Goal: Information Seeking & Learning: Learn about a topic

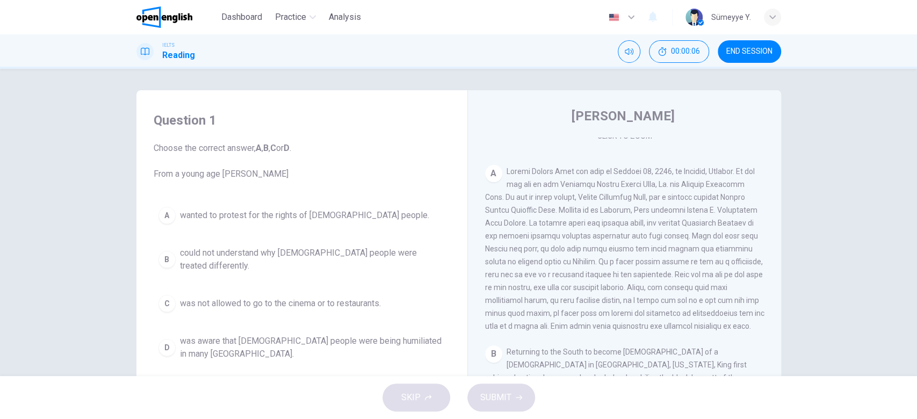
scroll to position [206, 0]
click at [198, 179] on span "Choose the correct answer, A , B , C or D . From a young age [PERSON_NAME]" at bounding box center [302, 161] width 296 height 39
drag, startPoint x: 213, startPoint y: 177, endPoint x: 295, endPoint y: 177, distance: 82.7
click at [295, 177] on span "Choose the correct answer, A , B , C or D . From a young age [PERSON_NAME]" at bounding box center [302, 161] width 296 height 39
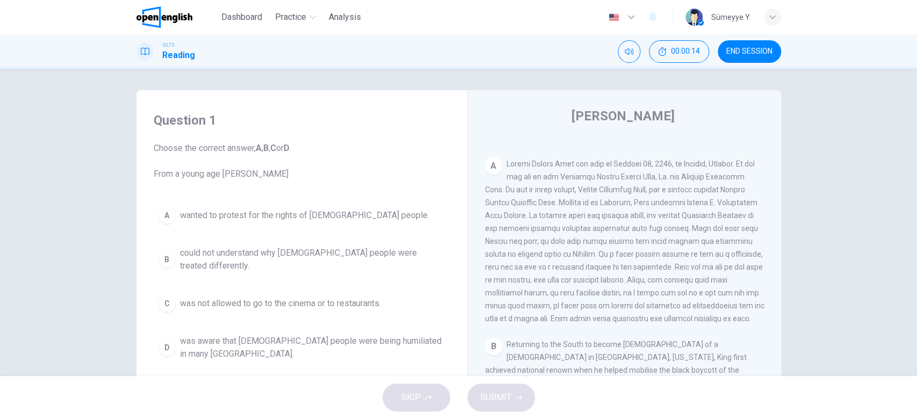
click at [295, 177] on span "Choose the correct answer, A , B , C or D . From a young age [PERSON_NAME]" at bounding box center [302, 161] width 296 height 39
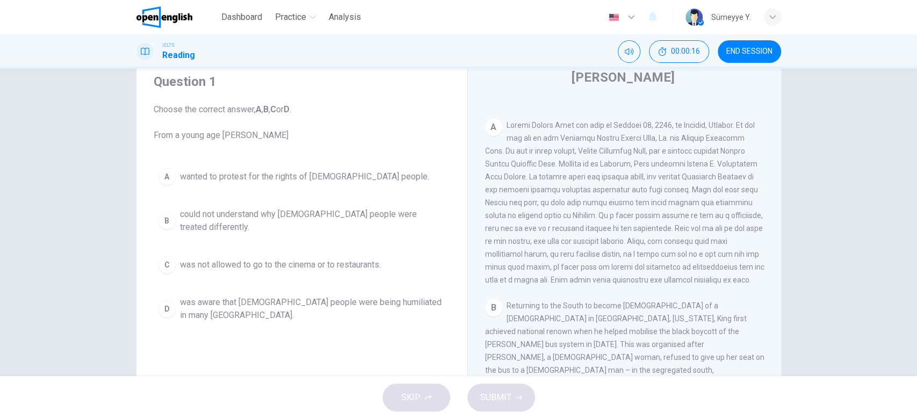
scroll to position [39, 0]
drag, startPoint x: 211, startPoint y: 131, endPoint x: 291, endPoint y: 136, distance: 80.2
click at [291, 136] on span "Choose the correct answer, A , B , C or D . From a young age [PERSON_NAME]" at bounding box center [302, 122] width 296 height 39
click at [736, 124] on span at bounding box center [624, 202] width 279 height 163
drag, startPoint x: 563, startPoint y: 133, endPoint x: 660, endPoint y: 133, distance: 97.2
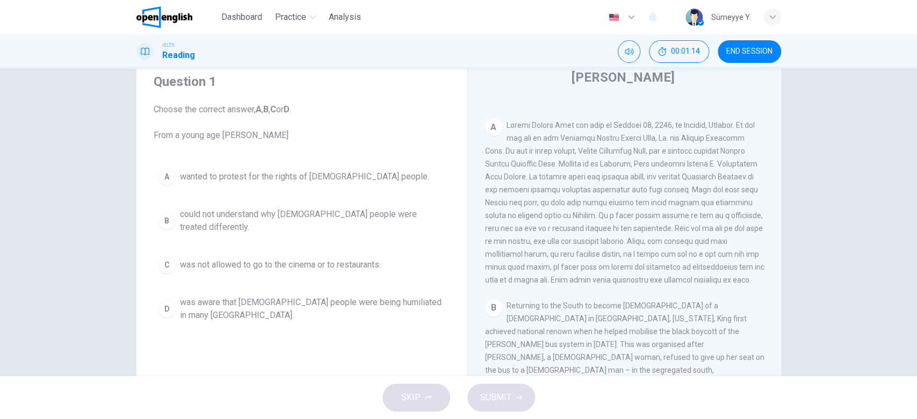
click at [660, 133] on span at bounding box center [624, 202] width 279 height 163
drag, startPoint x: 660, startPoint y: 133, endPoint x: 747, endPoint y: 137, distance: 87.1
click at [747, 137] on div "A" at bounding box center [624, 203] width 279 height 168
drag, startPoint x: 510, startPoint y: 151, endPoint x: 594, endPoint y: 150, distance: 83.8
click at [594, 150] on span at bounding box center [624, 202] width 279 height 163
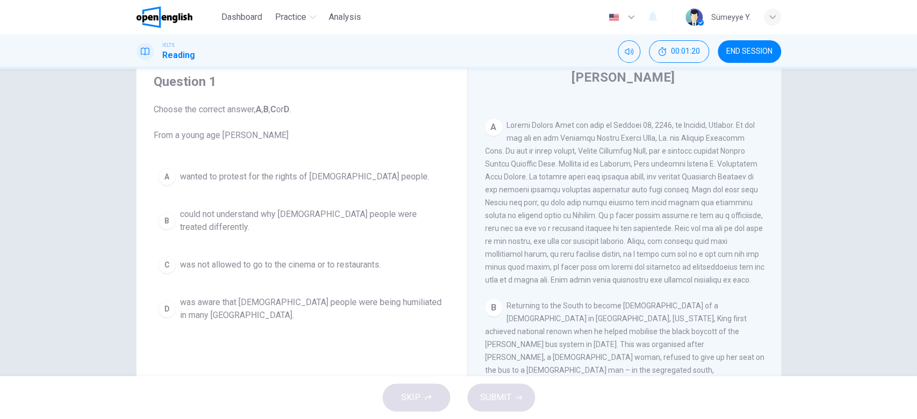
drag, startPoint x: 594, startPoint y: 150, endPoint x: 749, endPoint y: 152, distance: 155.2
click at [749, 152] on div "A" at bounding box center [624, 203] width 279 height 168
drag, startPoint x: 496, startPoint y: 164, endPoint x: 561, endPoint y: 163, distance: 65.0
click at [561, 163] on span at bounding box center [624, 202] width 279 height 163
drag, startPoint x: 561, startPoint y: 163, endPoint x: 782, endPoint y: 169, distance: 221.4
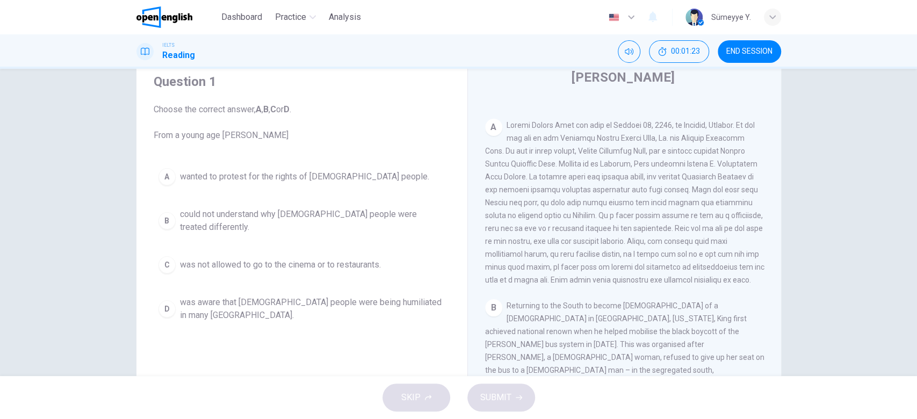
click at [782, 169] on div "Question 1 Choose the correct answer, A , B , C or D . From a young age [PERSON…" at bounding box center [458, 238] width 679 height 373
drag, startPoint x: 613, startPoint y: 277, endPoint x: 688, endPoint y: 293, distance: 77.0
click at [688, 293] on div "CLICK TO ZOOM Click to Zoom A B Returning to the South to become [DEMOGRAPHIC_D…" at bounding box center [631, 262] width 293 height 326
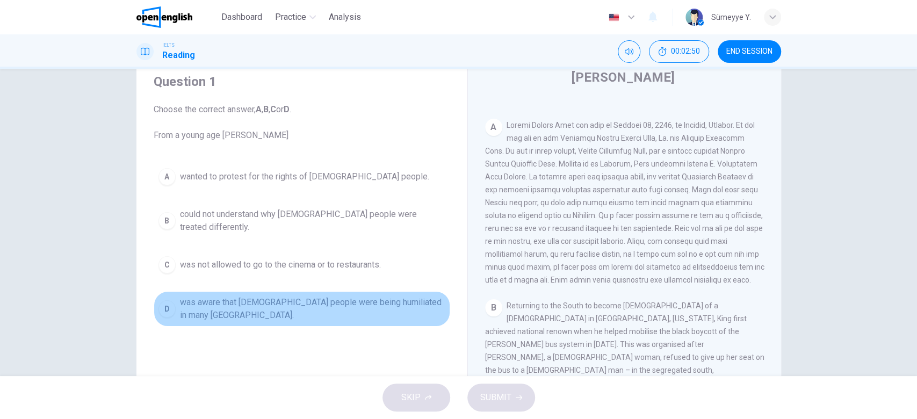
click at [270, 299] on span "was aware that [DEMOGRAPHIC_DATA] people were being humiliated in many [GEOGRAP…" at bounding box center [312, 309] width 265 height 26
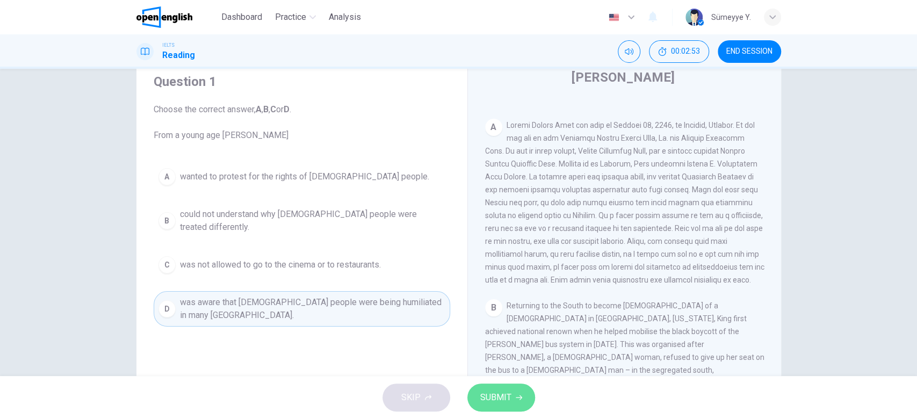
click at [494, 392] on span "SUBMIT" at bounding box center [495, 397] width 31 height 15
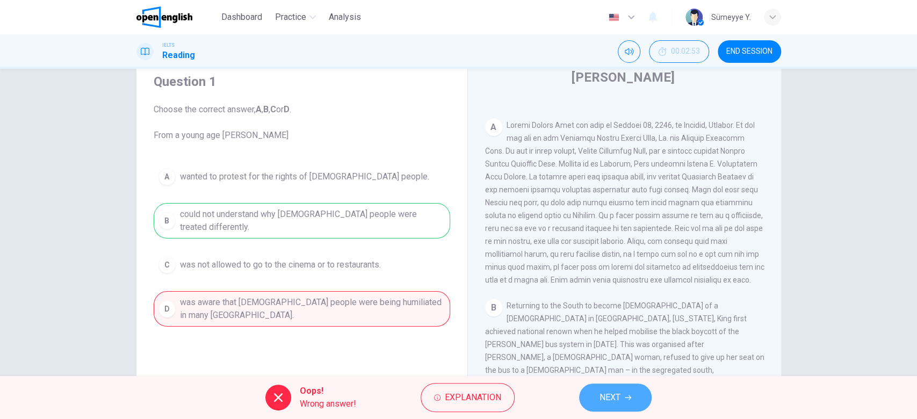
click at [613, 393] on span "NEXT" at bounding box center [609, 397] width 21 height 15
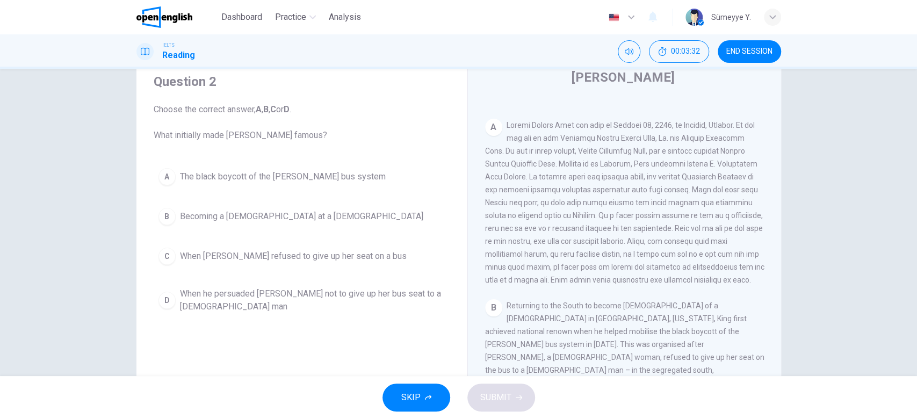
drag, startPoint x: 207, startPoint y: 129, endPoint x: 317, endPoint y: 125, distance: 110.7
click at [317, 125] on span "Choose the correct answer, A , B , C or D . What initially made [PERSON_NAME] f…" at bounding box center [302, 122] width 296 height 39
drag, startPoint x: 765, startPoint y: 230, endPoint x: 769, endPoint y: 263, distance: 32.4
click at [769, 263] on div "CLICK TO ZOOM Click to Zoom A B Returning to the South to become [DEMOGRAPHIC_D…" at bounding box center [631, 262] width 293 height 326
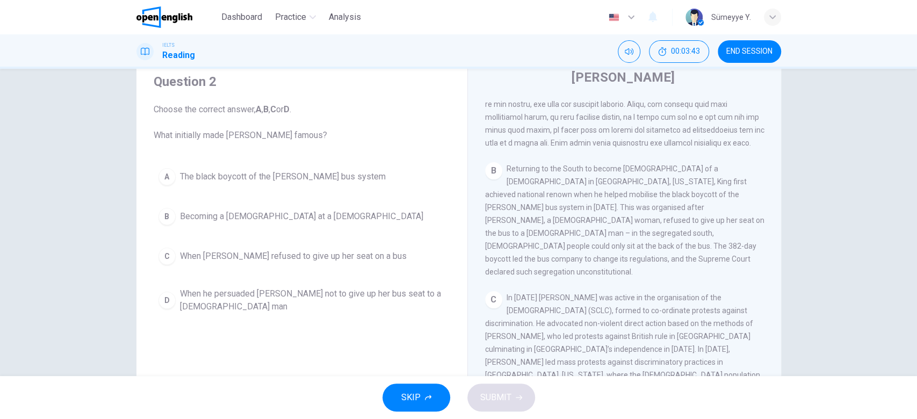
scroll to position [346, 0]
drag, startPoint x: 649, startPoint y: 223, endPoint x: 661, endPoint y: 230, distance: 14.5
click at [661, 230] on div "B Returning to the South to become [DEMOGRAPHIC_DATA] of a [DEMOGRAPHIC_DATA] i…" at bounding box center [624, 217] width 279 height 116
click at [325, 179] on span "The black boycott of the [PERSON_NAME] bus system" at bounding box center [283, 176] width 206 height 13
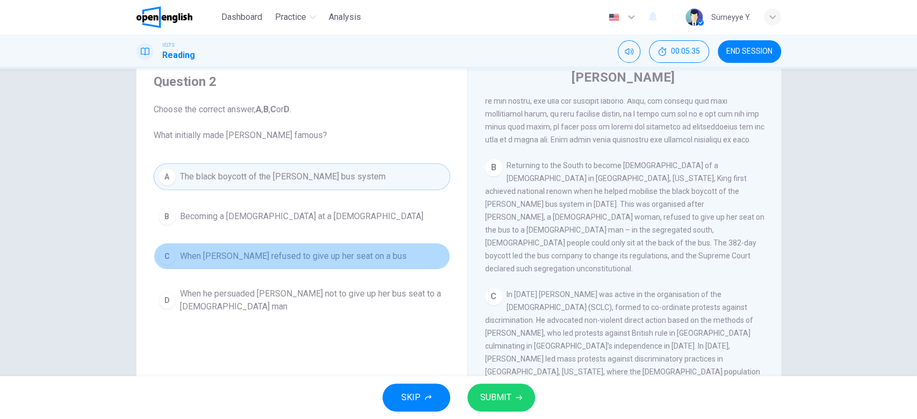
click at [325, 263] on button "C When [PERSON_NAME] refused to give up her seat on a bus" at bounding box center [302, 256] width 296 height 27
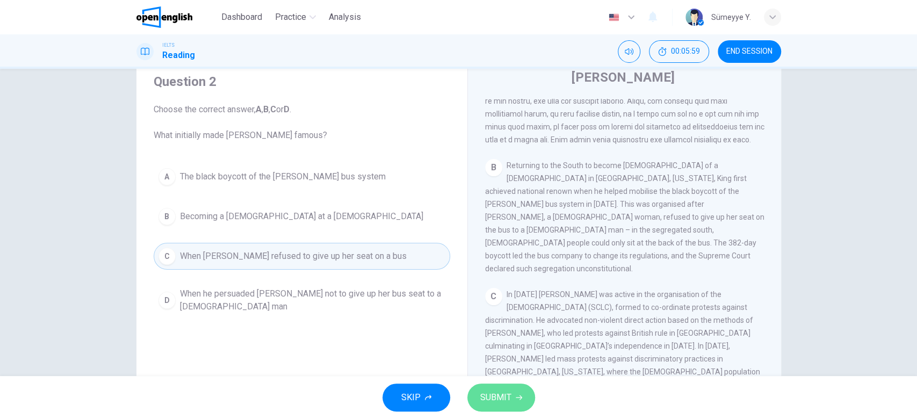
click at [512, 397] on button "SUBMIT" at bounding box center [501, 397] width 68 height 28
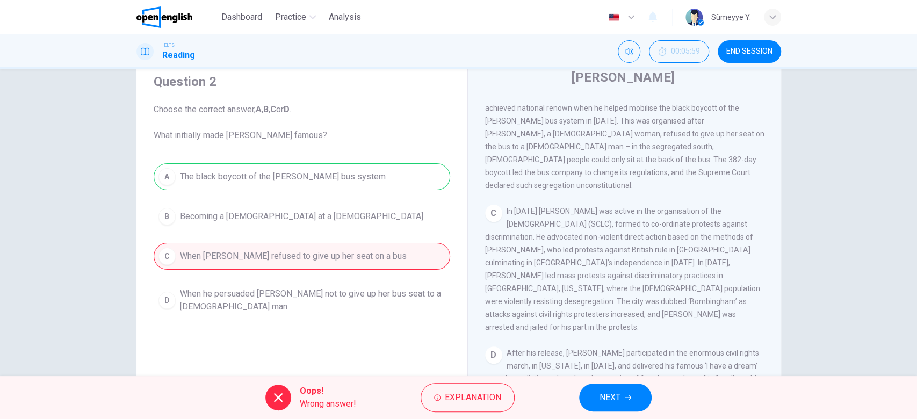
scroll to position [440, 0]
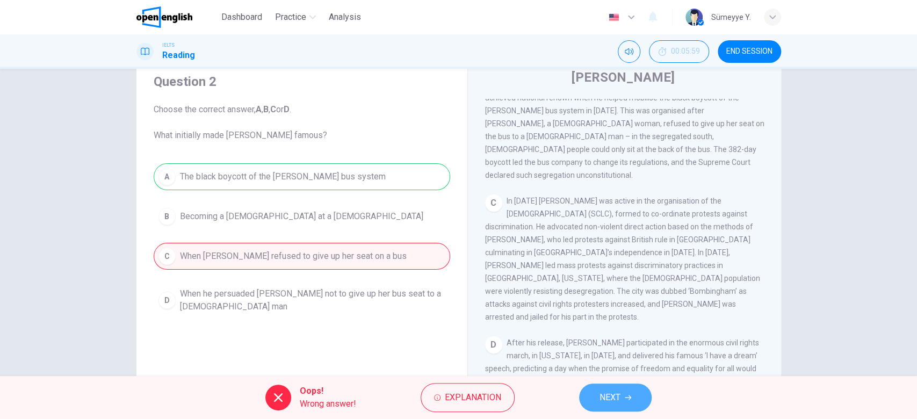
click at [606, 404] on span "NEXT" at bounding box center [609, 397] width 21 height 15
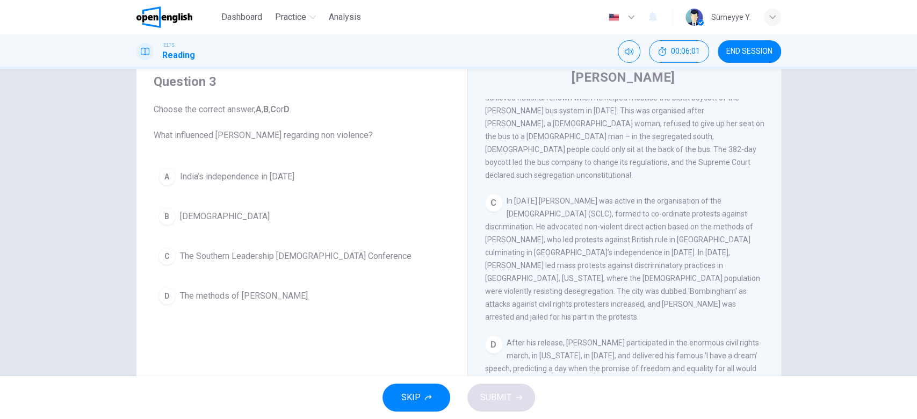
drag, startPoint x: 219, startPoint y: 131, endPoint x: 336, endPoint y: 134, distance: 116.6
click at [336, 134] on span "Choose the correct answer, A , B , C or D . What influenced [PERSON_NAME] regar…" at bounding box center [302, 122] width 296 height 39
drag, startPoint x: 336, startPoint y: 134, endPoint x: 370, endPoint y: 135, distance: 34.4
click at [370, 135] on span "Choose the correct answer, A , B , C or D . What influenced [PERSON_NAME] regar…" at bounding box center [302, 122] width 296 height 39
click at [251, 192] on div "A India’s independence in [DATE] B [DEMOGRAPHIC_DATA] C The Southern Leadership…" at bounding box center [302, 236] width 296 height 146
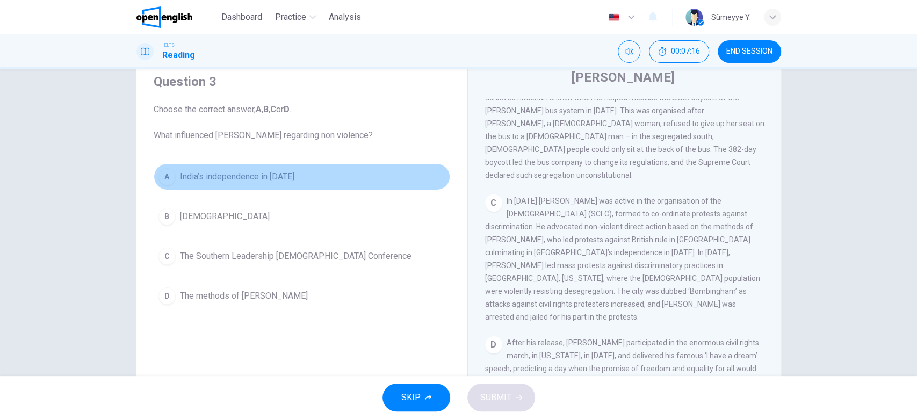
click at [251, 182] on span "India’s independence in [DATE]" at bounding box center [237, 176] width 114 height 13
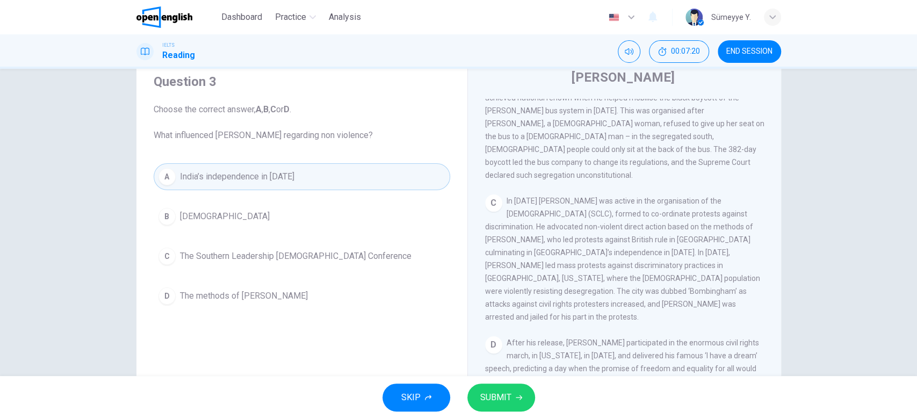
drag, startPoint x: 582, startPoint y: 227, endPoint x: 722, endPoint y: 230, distance: 140.2
click at [722, 230] on span "In [DATE] [PERSON_NAME] was active in the organisation of the [DEMOGRAPHIC_DATA…" at bounding box center [622, 259] width 275 height 125
drag, startPoint x: 591, startPoint y: 238, endPoint x: 726, endPoint y: 238, distance: 134.8
click at [726, 238] on span "In [DATE] [PERSON_NAME] was active in the organisation of the [DEMOGRAPHIC_DATA…" at bounding box center [622, 259] width 275 height 125
drag, startPoint x: 544, startPoint y: 249, endPoint x: 599, endPoint y: 258, distance: 56.0
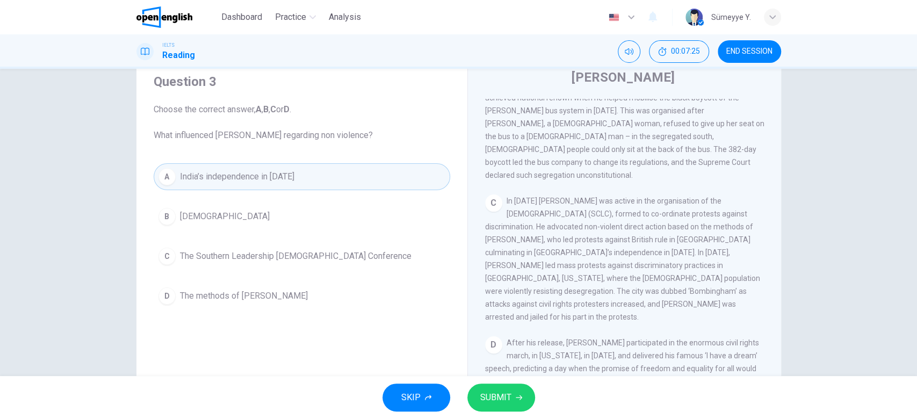
click at [599, 258] on div "C In [DATE] King was active in the organisation of the [DEMOGRAPHIC_DATA] (SCLC…" at bounding box center [624, 258] width 279 height 129
click at [497, 397] on span "SUBMIT" at bounding box center [495, 397] width 31 height 15
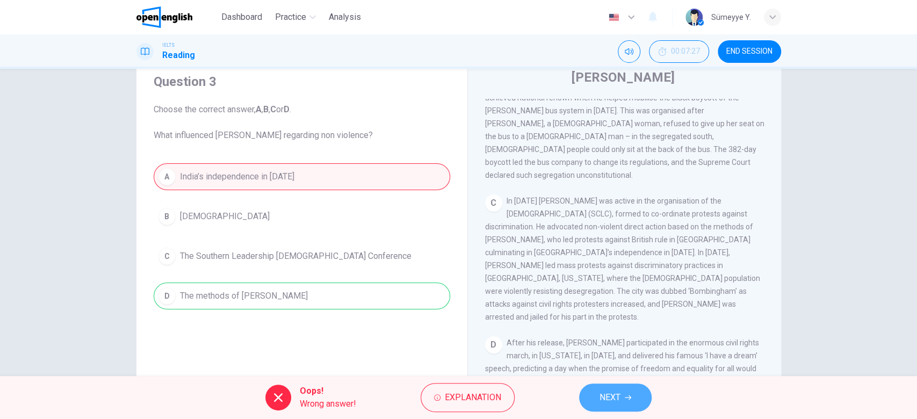
click at [627, 395] on icon "button" at bounding box center [628, 397] width 6 height 6
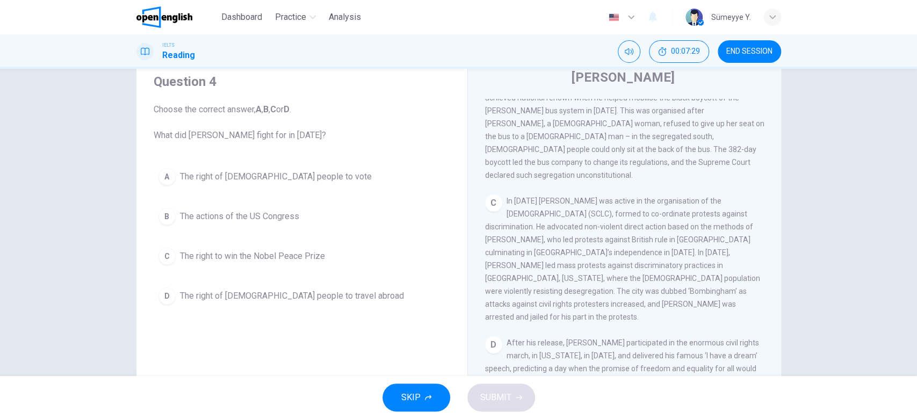
drag, startPoint x: 197, startPoint y: 132, endPoint x: 256, endPoint y: 150, distance: 62.2
click at [256, 150] on div "Question 4 Choose the correct answer, A , B , C or D . What did [PERSON_NAME] f…" at bounding box center [302, 191] width 314 height 258
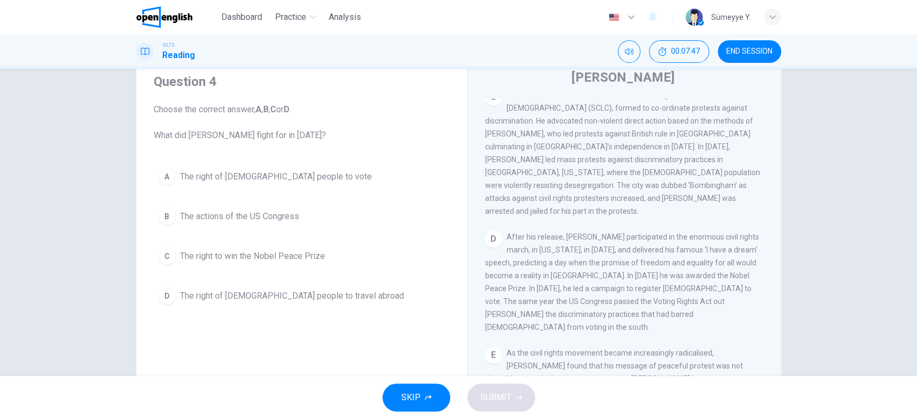
scroll to position [547, 0]
drag, startPoint x: 533, startPoint y: 258, endPoint x: 613, endPoint y: 262, distance: 80.1
click at [613, 262] on span "After his release, [PERSON_NAME] participated in the enormous civil rights marc…" at bounding box center [622, 280] width 274 height 99
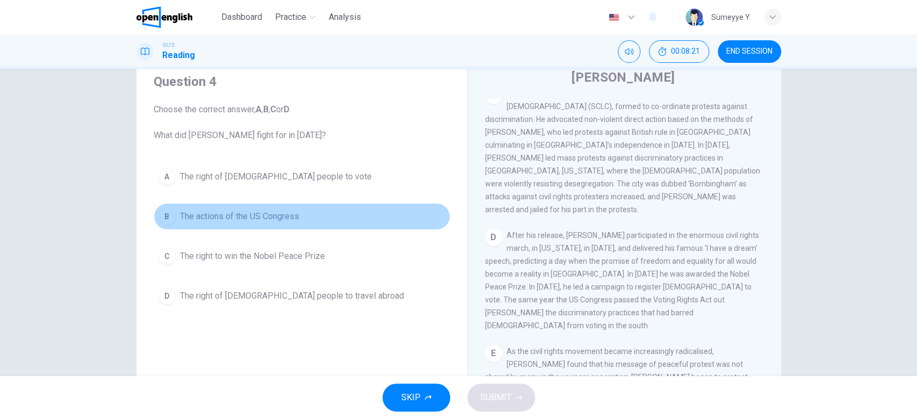
click at [258, 217] on span "The actions of the US Congress" at bounding box center [239, 216] width 119 height 13
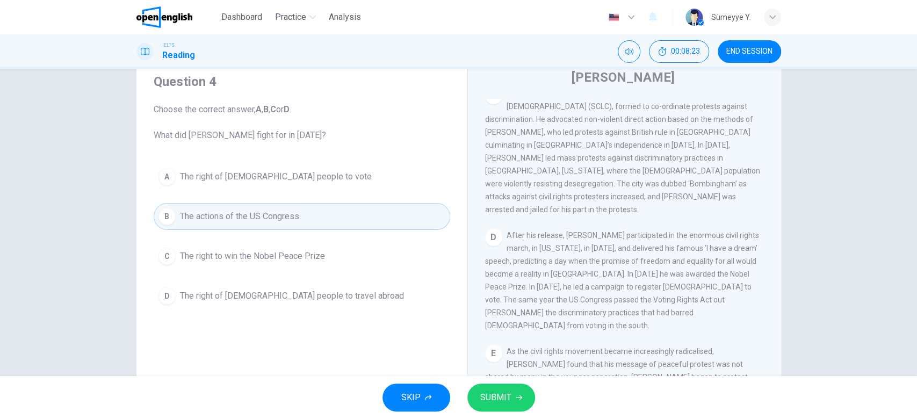
click at [511, 402] on button "SUBMIT" at bounding box center [501, 397] width 68 height 28
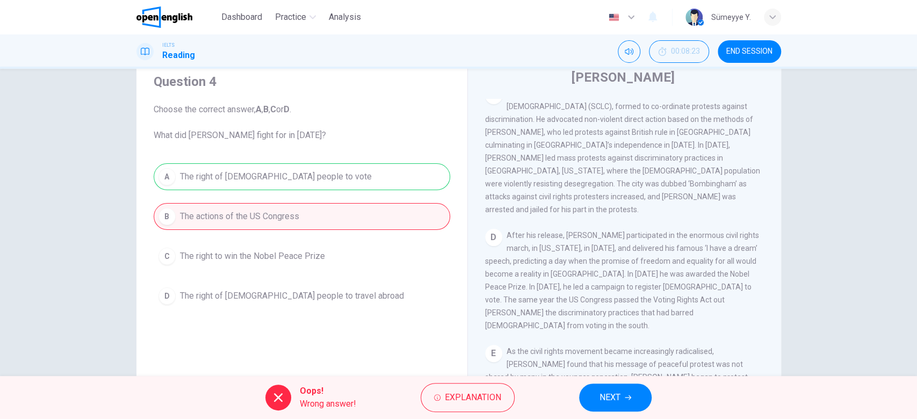
click at [623, 383] on div "Oops! Wrong answer! Explanation NEXT" at bounding box center [458, 397] width 917 height 43
click at [620, 394] on span "NEXT" at bounding box center [609, 397] width 21 height 15
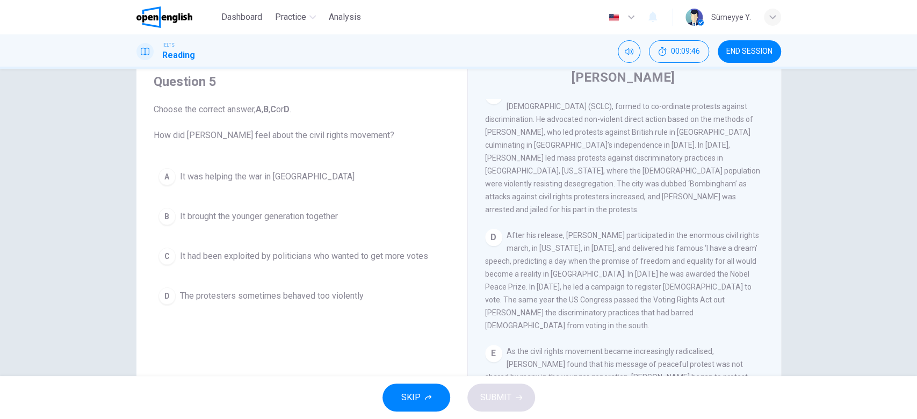
drag, startPoint x: 229, startPoint y: 132, endPoint x: 278, endPoint y: 136, distance: 48.6
click at [278, 136] on span "Choose the correct answer, A , B , C or D . How did [PERSON_NAME] feel about th…" at bounding box center [302, 122] width 296 height 39
drag, startPoint x: 278, startPoint y: 136, endPoint x: 312, endPoint y: 140, distance: 34.0
click at [312, 140] on span "Choose the correct answer, A , B , C or D . How did [PERSON_NAME] feel about th…" at bounding box center [302, 122] width 296 height 39
drag, startPoint x: 324, startPoint y: 139, endPoint x: 375, endPoint y: 143, distance: 50.7
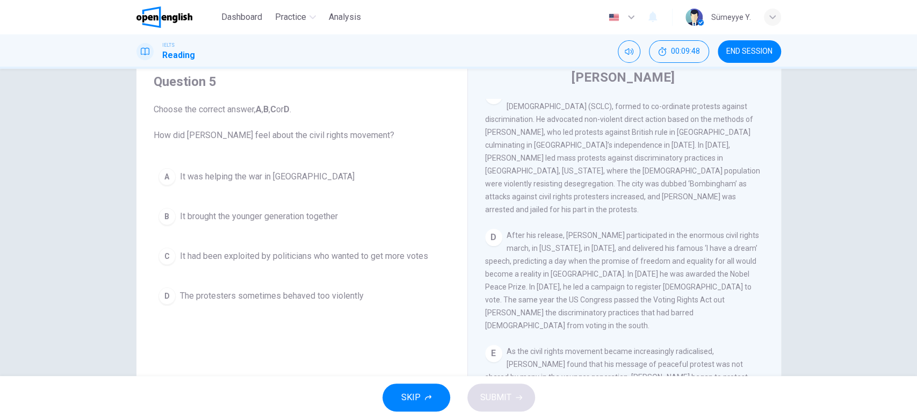
click at [375, 143] on div "Question 5 Choose the correct answer, A , B , C or D . How did [PERSON_NAME] fe…" at bounding box center [302, 191] width 314 height 258
drag, startPoint x: 291, startPoint y: 137, endPoint x: 406, endPoint y: 144, distance: 115.1
click at [406, 144] on div "Question 5 Choose the correct answer, A , B , C or D . How did [PERSON_NAME] fe…" at bounding box center [302, 191] width 314 height 258
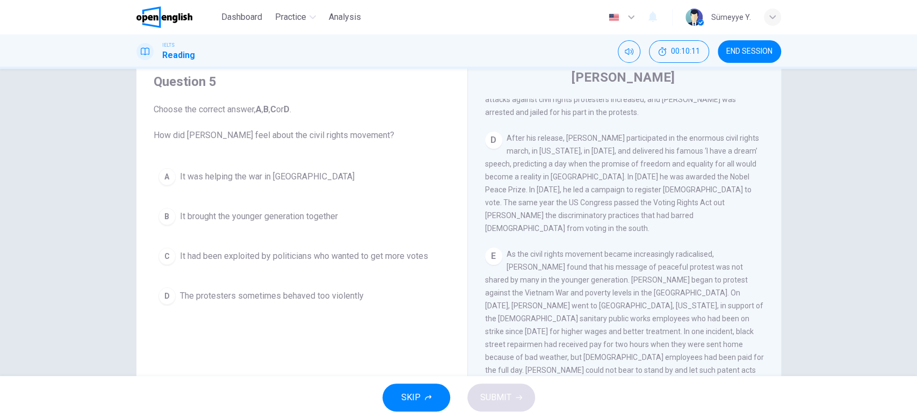
scroll to position [661, 0]
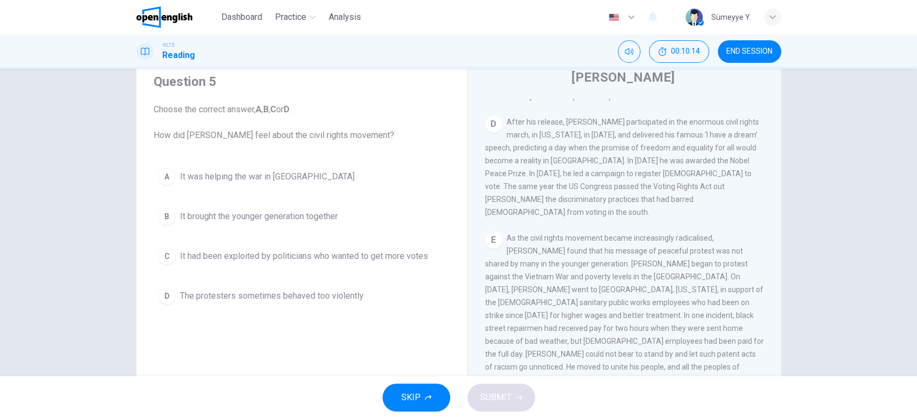
drag, startPoint x: 589, startPoint y: 198, endPoint x: 712, endPoint y: 202, distance: 123.1
click at [712, 234] on span "As the civil rights movement became increasingly radicalised, [PERSON_NAME] fou…" at bounding box center [624, 315] width 279 height 163
drag, startPoint x: 705, startPoint y: 244, endPoint x: 728, endPoint y: 248, distance: 23.9
click at [728, 248] on div "E As the civil rights movement became increasingly radicalised, [PERSON_NAME] f…" at bounding box center [624, 315] width 279 height 168
drag, startPoint x: 534, startPoint y: 267, endPoint x: 571, endPoint y: 265, distance: 37.1
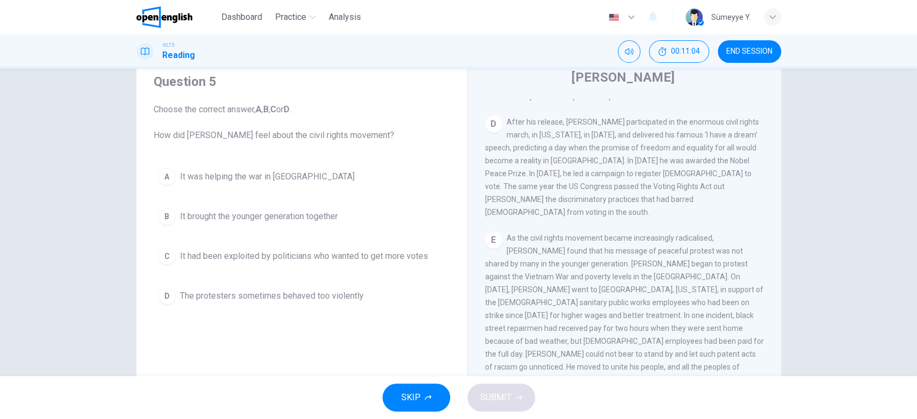
click at [571, 265] on span "As the civil rights movement became increasingly radicalised, [PERSON_NAME] fou…" at bounding box center [624, 315] width 279 height 163
drag, startPoint x: 532, startPoint y: 265, endPoint x: 706, endPoint y: 260, distance: 174.1
click at [706, 260] on span "As the civil rights movement became increasingly radicalised, [PERSON_NAME] fou…" at bounding box center [624, 315] width 279 height 163
drag, startPoint x: 542, startPoint y: 273, endPoint x: 634, endPoint y: 273, distance: 91.3
click at [634, 273] on span "As the civil rights movement became increasingly radicalised, [PERSON_NAME] fou…" at bounding box center [624, 315] width 279 height 163
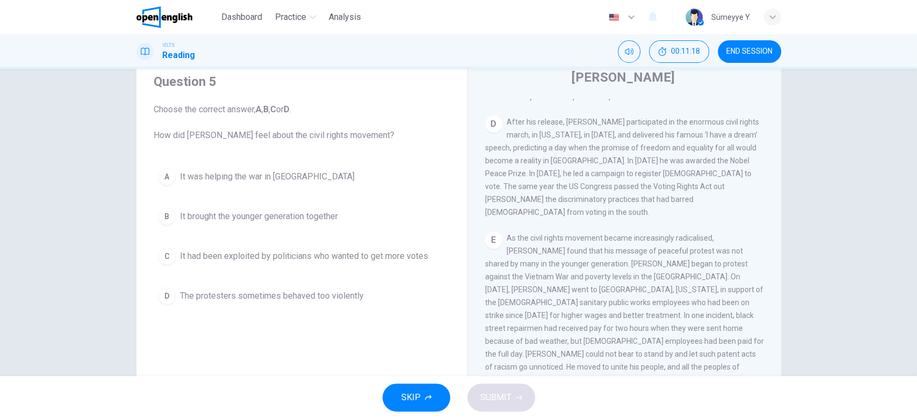
drag, startPoint x: 560, startPoint y: 291, endPoint x: 705, endPoint y: 294, distance: 145.6
click at [705, 294] on div "E As the civil rights movement became increasingly radicalised, [PERSON_NAME] f…" at bounding box center [624, 315] width 279 height 168
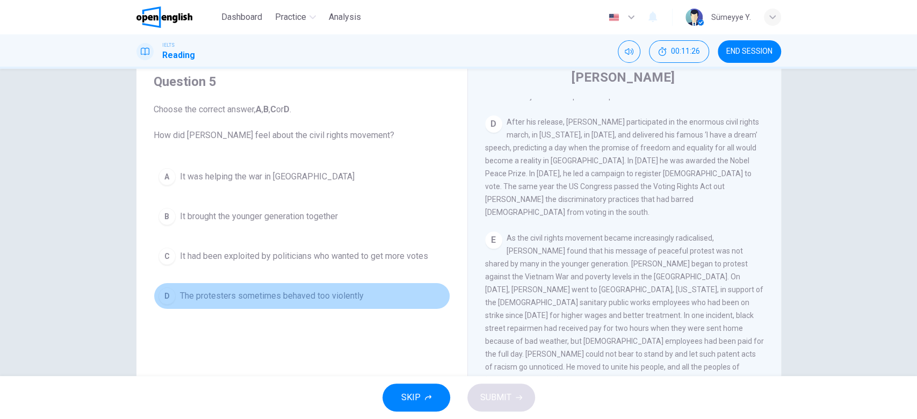
click at [277, 299] on span "The protesters sometimes behaved too violently" at bounding box center [272, 295] width 184 height 13
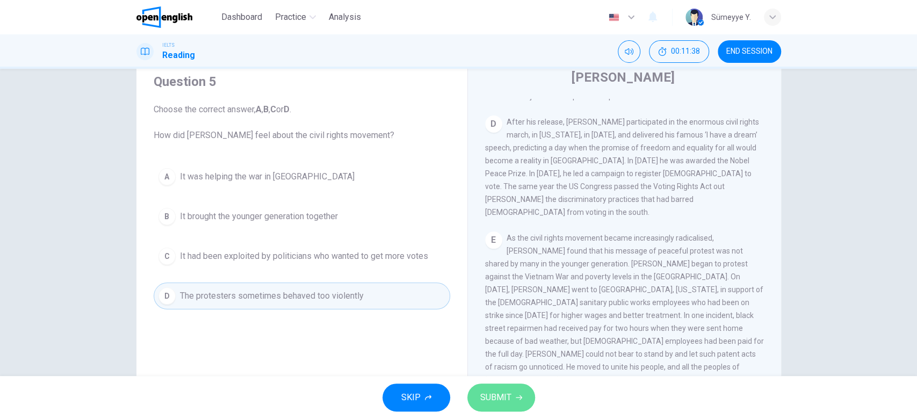
click at [490, 397] on span "SUBMIT" at bounding box center [495, 397] width 31 height 15
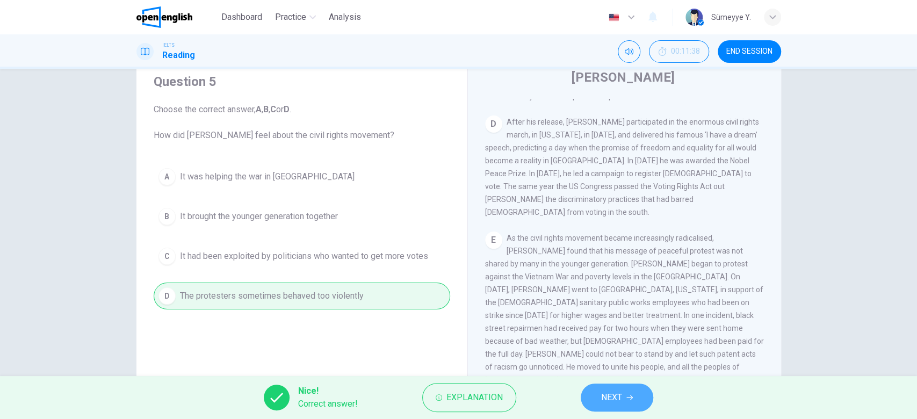
click at [621, 401] on span "NEXT" at bounding box center [611, 397] width 21 height 15
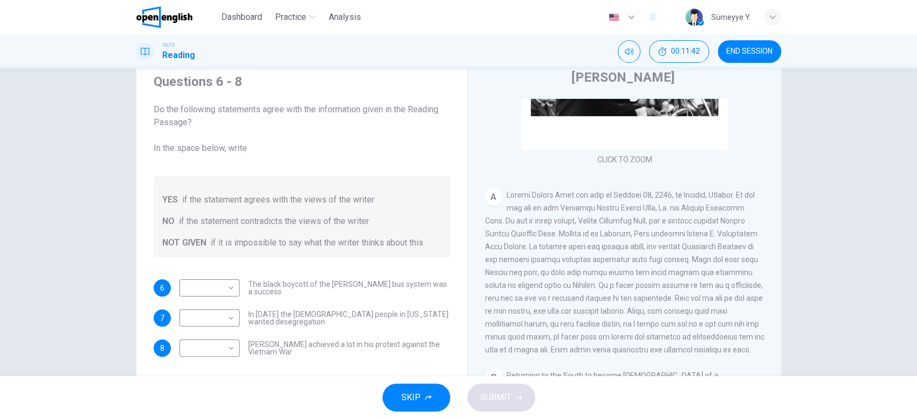
scroll to position [146, 0]
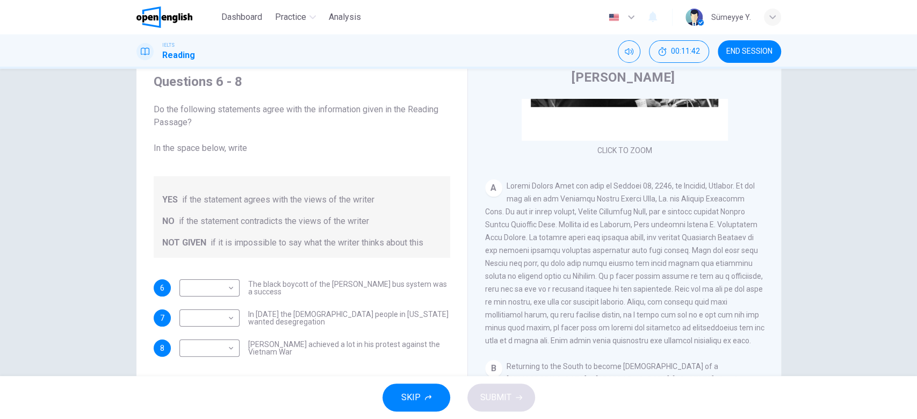
drag, startPoint x: 773, startPoint y: 158, endPoint x: 778, endPoint y: 204, distance: 46.4
click at [778, 204] on div "Questions 6 - 8 Do the following statements agree with the information given in…" at bounding box center [458, 238] width 679 height 373
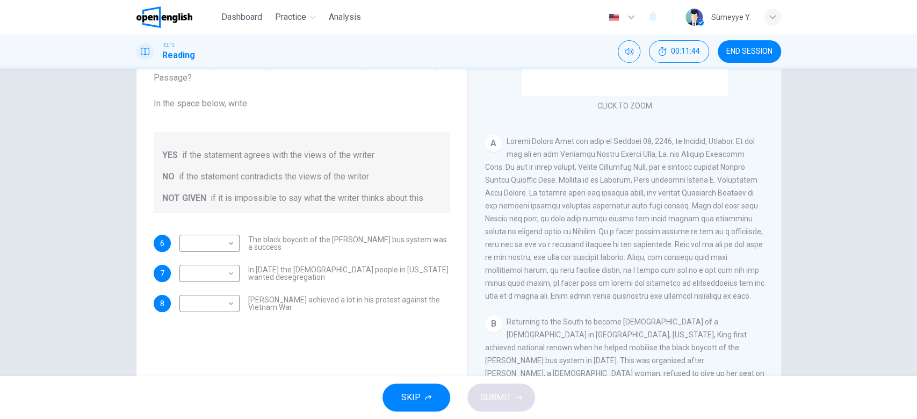
scroll to position [83, 0]
drag, startPoint x: 774, startPoint y: 187, endPoint x: 778, endPoint y: 259, distance: 72.1
click at [778, 259] on div "Questions 6 - 8 Do the following statements agree with the information given in…" at bounding box center [458, 194] width 679 height 373
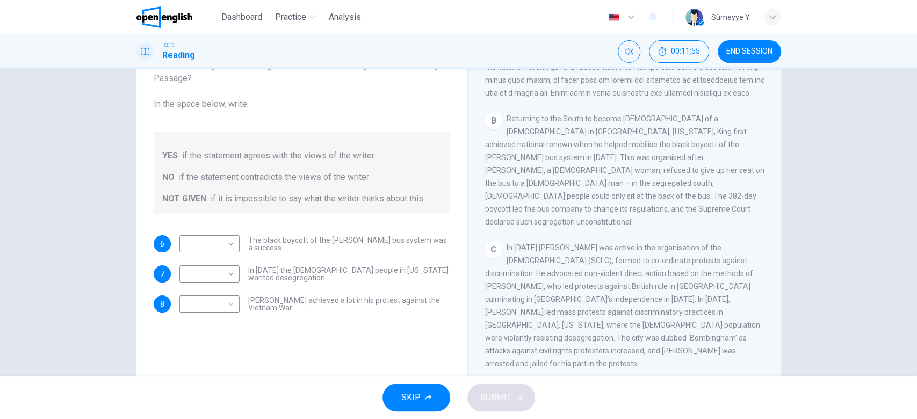
scroll to position [351, 0]
drag, startPoint x: 567, startPoint y: 272, endPoint x: 580, endPoint y: 285, distance: 18.2
click at [580, 285] on span "In [DATE] [PERSON_NAME] was active in the organisation of the [DEMOGRAPHIC_DATA…" at bounding box center [622, 304] width 275 height 125
drag, startPoint x: 490, startPoint y: 307, endPoint x: 559, endPoint y: 303, distance: 68.3
click at [559, 303] on div "C In [DATE] King was active in the organisation of the [DEMOGRAPHIC_DATA] (SCLC…" at bounding box center [624, 304] width 279 height 129
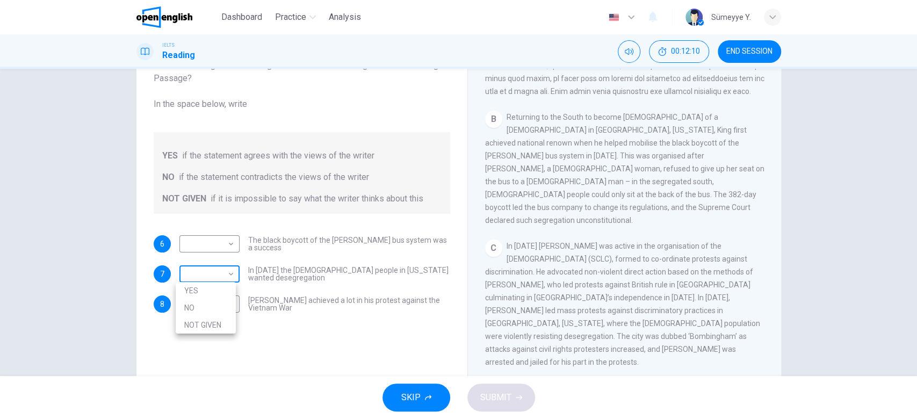
click at [210, 261] on body "This site uses cookies, as explained in our Privacy Policy . If you agree to th…" at bounding box center [458, 209] width 917 height 419
click at [208, 292] on li "YES" at bounding box center [206, 290] width 60 height 17
type input "***"
drag, startPoint x: 276, startPoint y: 301, endPoint x: 341, endPoint y: 298, distance: 65.6
click at [341, 298] on span "[PERSON_NAME] achieved a lot in his protest against the Vietnam War" at bounding box center [349, 303] width 202 height 15
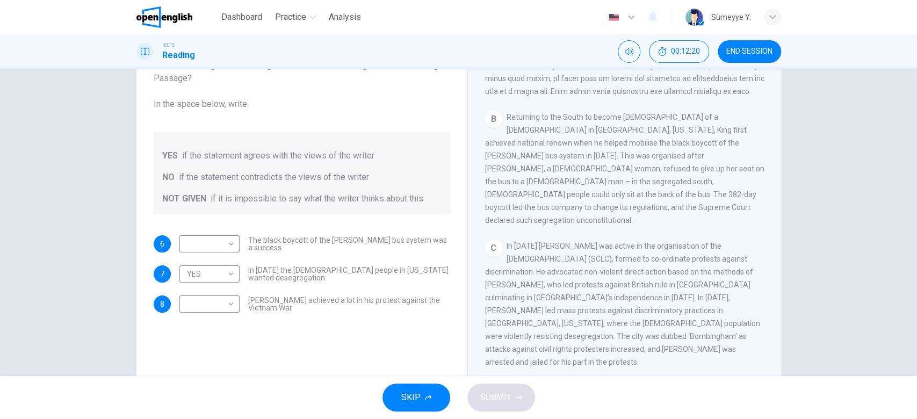
drag, startPoint x: 341, startPoint y: 298, endPoint x: 454, endPoint y: 296, distance: 113.3
click at [454, 296] on div "Questions 6 - 8 Do the following statements agree with the information given in…" at bounding box center [302, 170] width 314 height 305
drag, startPoint x: 274, startPoint y: 306, endPoint x: 377, endPoint y: 300, distance: 103.3
click at [377, 300] on span "[PERSON_NAME] achieved a lot in his protest against the Vietnam War" at bounding box center [349, 303] width 202 height 15
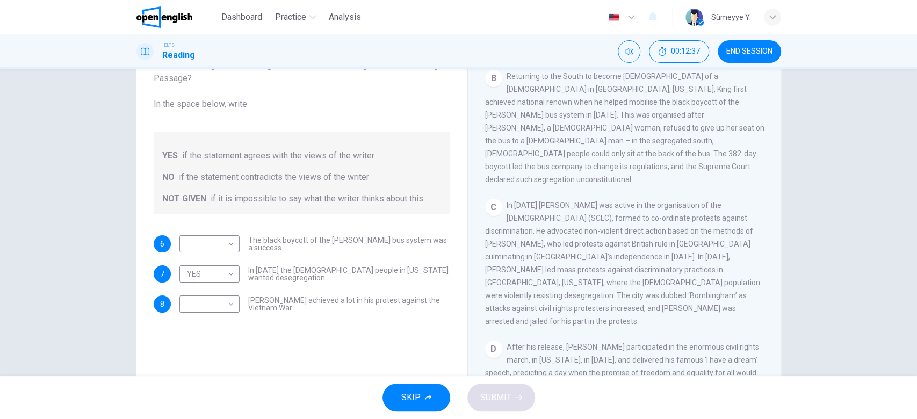
scroll to position [394, 0]
drag, startPoint x: 778, startPoint y: 234, endPoint x: 779, endPoint y: 224, distance: 10.3
click at [779, 224] on div "Questions 6 - 8 Do the following statements agree with the information given in…" at bounding box center [458, 194] width 679 height 373
drag, startPoint x: 779, startPoint y: 224, endPoint x: 780, endPoint y: 217, distance: 7.0
click at [780, 217] on div "Questions 6 - 8 Do the following statements agree with the information given in…" at bounding box center [458, 194] width 679 height 373
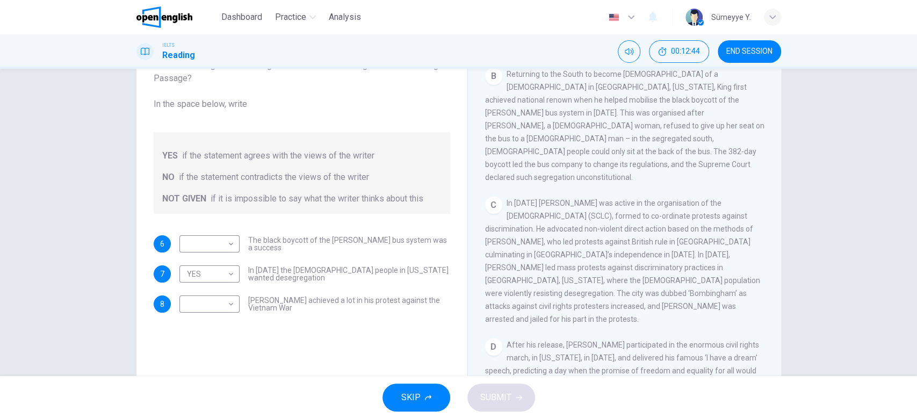
drag, startPoint x: 657, startPoint y: 107, endPoint x: 686, endPoint y: 180, distance: 79.3
click at [686, 180] on div "CLICK TO ZOOM Click to Zoom A B Returning to the South to become [DEMOGRAPHIC_D…" at bounding box center [631, 218] width 293 height 326
click at [590, 240] on span "In [DATE] [PERSON_NAME] was active in the organisation of the [DEMOGRAPHIC_DATA…" at bounding box center [622, 261] width 275 height 125
drag, startPoint x: 554, startPoint y: 252, endPoint x: 559, endPoint y: 274, distance: 23.1
click at [559, 274] on div "C In [DATE] King was active in the organisation of the [DEMOGRAPHIC_DATA] (SCLC…" at bounding box center [624, 261] width 279 height 129
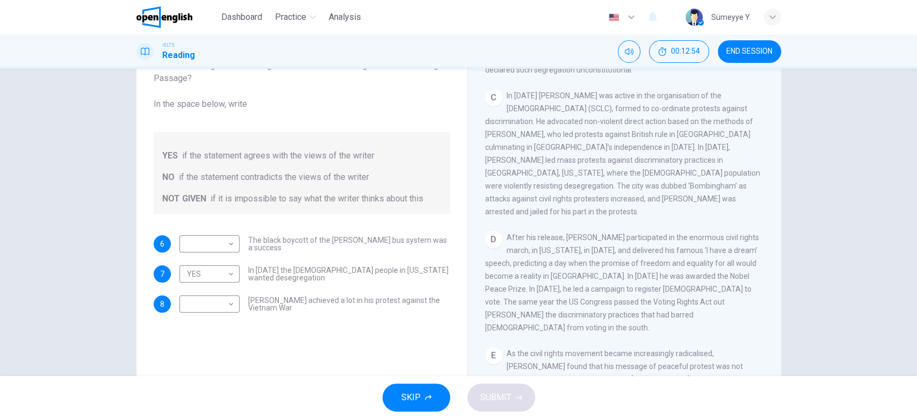
scroll to position [516, 0]
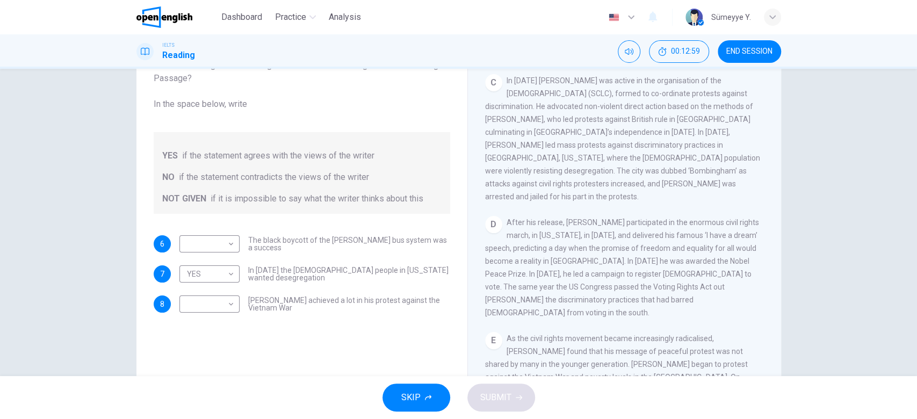
drag, startPoint x: 603, startPoint y: 187, endPoint x: 612, endPoint y: 188, distance: 9.2
click at [612, 216] on div "D After his release, [PERSON_NAME] participated in the enormous civil rights ma…" at bounding box center [624, 267] width 279 height 103
click at [613, 218] on span "After his release, [PERSON_NAME] participated in the enormous civil rights marc…" at bounding box center [622, 267] width 274 height 99
drag, startPoint x: 616, startPoint y: 208, endPoint x: 627, endPoint y: 244, distance: 37.2
click at [627, 244] on span "After his release, [PERSON_NAME] participated in the enormous civil rights marc…" at bounding box center [622, 267] width 274 height 99
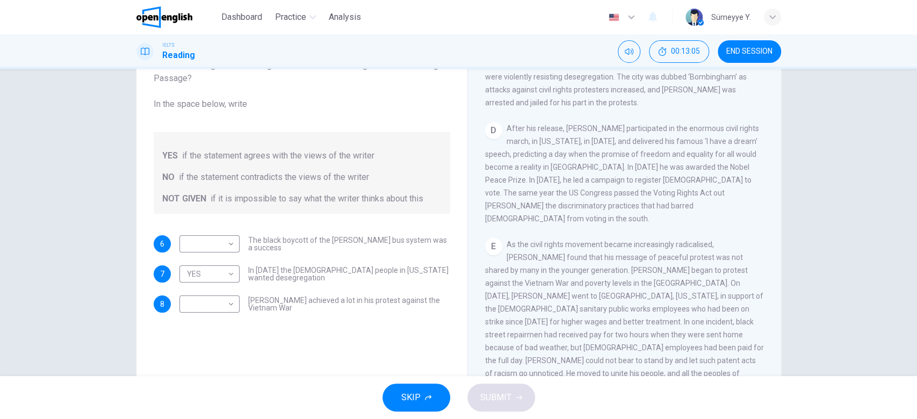
scroll to position [619, 0]
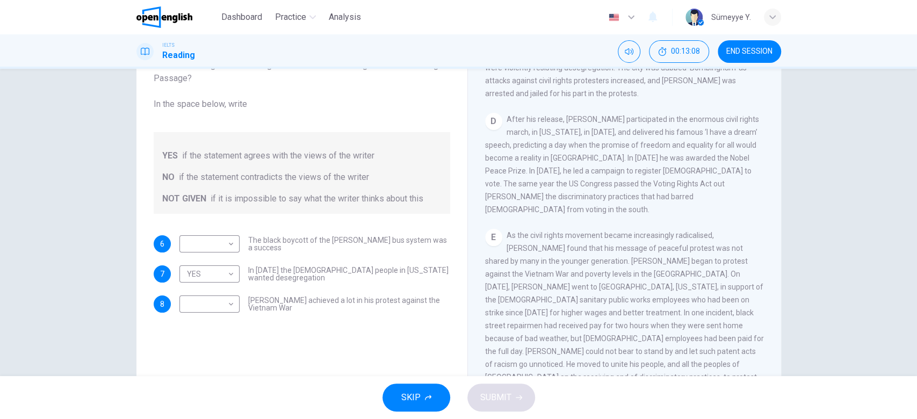
drag, startPoint x: 603, startPoint y: 211, endPoint x: 739, endPoint y: 209, distance: 135.9
click at [739, 231] on span "As the civil rights movement became increasingly radicalised, [PERSON_NAME] fou…" at bounding box center [624, 312] width 279 height 163
drag, startPoint x: 588, startPoint y: 255, endPoint x: 687, endPoint y: 259, distance: 99.5
click at [687, 259] on div "E As the civil rights movement became increasingly radicalised, [PERSON_NAME] f…" at bounding box center [624, 313] width 279 height 168
drag, startPoint x: 607, startPoint y: 273, endPoint x: 649, endPoint y: 272, distance: 41.9
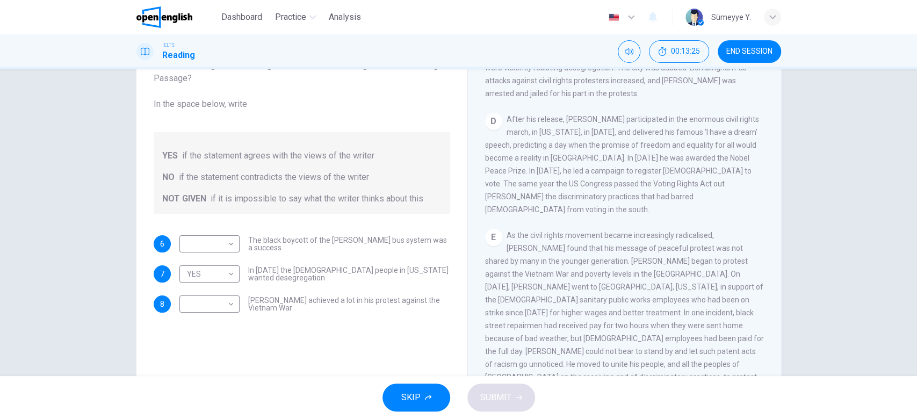
click at [649, 272] on span "As the civil rights movement became increasingly radicalised, [PERSON_NAME] fou…" at bounding box center [624, 312] width 279 height 163
drag, startPoint x: 505, startPoint y: 285, endPoint x: 558, endPoint y: 287, distance: 52.1
click at [558, 287] on span "As the civil rights movement became increasingly radicalised, [PERSON_NAME] fou…" at bounding box center [624, 312] width 279 height 163
drag, startPoint x: 639, startPoint y: 300, endPoint x: 728, endPoint y: 306, distance: 88.8
click at [728, 306] on div "E As the civil rights movement became increasingly radicalised, [PERSON_NAME] f…" at bounding box center [624, 313] width 279 height 168
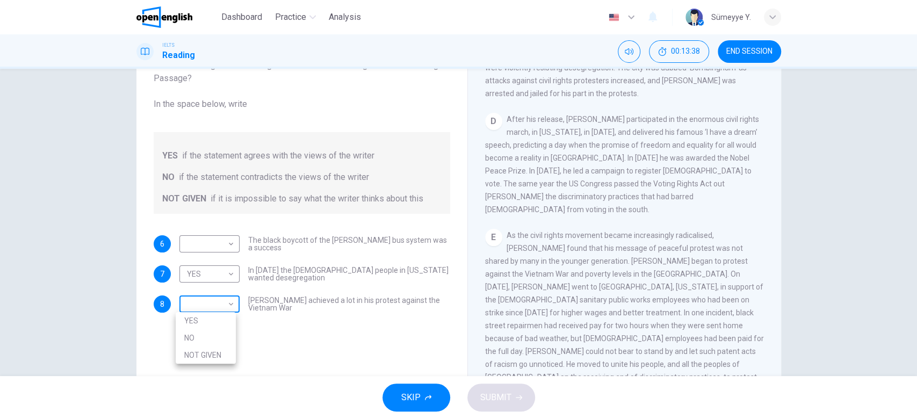
click at [204, 301] on body "This site uses cookies, as explained in our Privacy Policy . If you agree to th…" at bounding box center [458, 209] width 917 height 419
click at [214, 339] on li "NO" at bounding box center [206, 337] width 60 height 17
type input "**"
drag, startPoint x: 317, startPoint y: 236, endPoint x: 218, endPoint y: 241, distance: 99.5
click at [218, 241] on div "​ ​ The black boycott of the [PERSON_NAME] bus system was a success" at bounding box center [314, 243] width 271 height 17
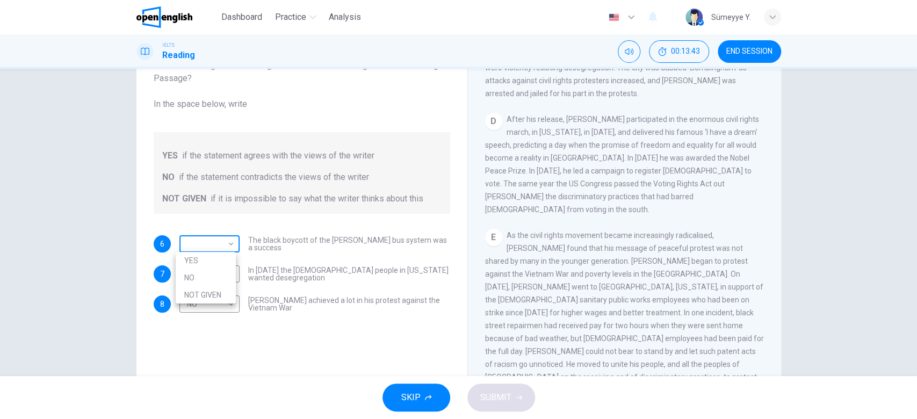
click at [218, 241] on body "This site uses cookies, as explained in our Privacy Policy . If you agree to th…" at bounding box center [458, 209] width 917 height 419
click at [210, 291] on li "NOT GIVEN" at bounding box center [206, 294] width 60 height 17
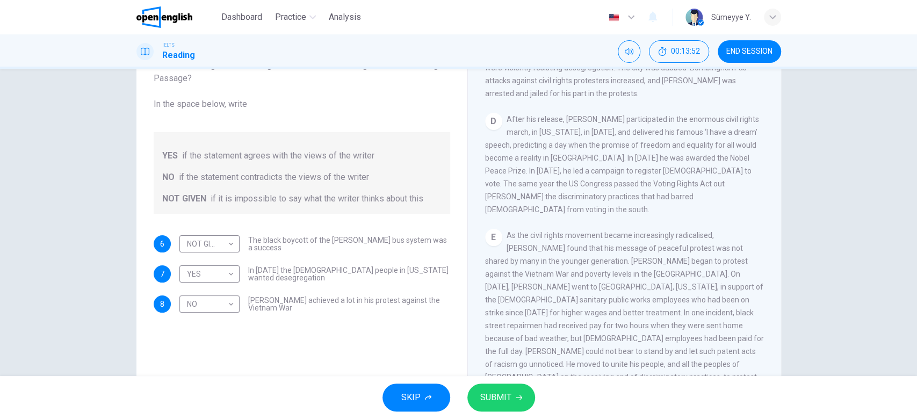
click at [775, 307] on div "[PERSON_NAME] CLICK TO ZOOM Click to Zoom A B Returning to the South to become …" at bounding box center [624, 203] width 314 height 390
drag, startPoint x: 775, startPoint y: 307, endPoint x: 775, endPoint y: 260, distance: 46.7
click at [775, 260] on div "[PERSON_NAME] CLICK TO ZOOM Click to Zoom A B Returning to the South to become …" at bounding box center [624, 203] width 314 height 390
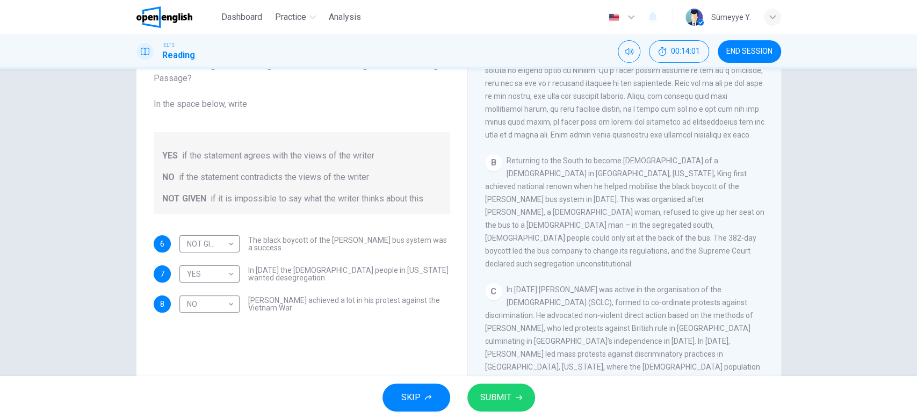
scroll to position [305, 0]
click at [584, 187] on span "Returning to the South to become [DEMOGRAPHIC_DATA] of a [DEMOGRAPHIC_DATA] in …" at bounding box center [624, 215] width 279 height 112
click at [581, 238] on span "Returning to the South to become [DEMOGRAPHIC_DATA] of a [DEMOGRAPHIC_DATA] in …" at bounding box center [624, 215] width 279 height 112
drag, startPoint x: 581, startPoint y: 238, endPoint x: 611, endPoint y: 243, distance: 30.4
click at [611, 243] on span "Returning to the South to become [DEMOGRAPHIC_DATA] of a [DEMOGRAPHIC_DATA] in …" at bounding box center [624, 215] width 279 height 112
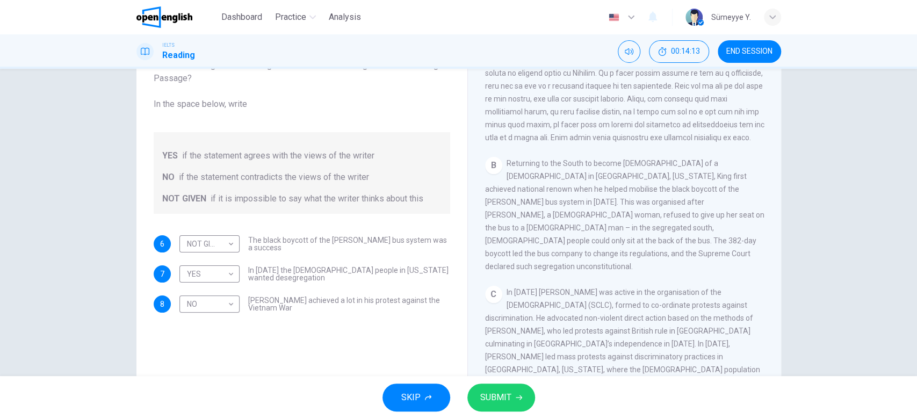
drag, startPoint x: 611, startPoint y: 243, endPoint x: 685, endPoint y: 243, distance: 74.7
click at [685, 243] on span "Returning to the South to become [DEMOGRAPHIC_DATA] of a [DEMOGRAPHIC_DATA] in …" at bounding box center [624, 215] width 279 height 112
drag, startPoint x: 774, startPoint y: 228, endPoint x: 773, endPoint y: 244, distance: 16.1
click at [773, 244] on div "[PERSON_NAME] CLICK TO ZOOM Click to Zoom A B Returning to the South to become …" at bounding box center [624, 203] width 314 height 390
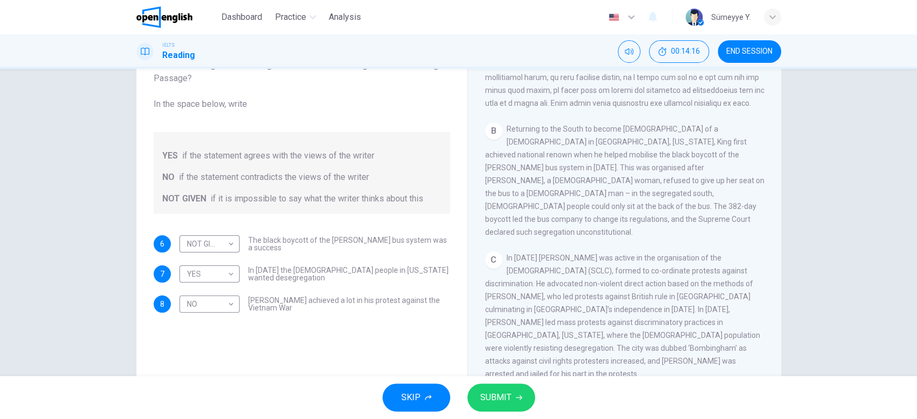
scroll to position [349, 0]
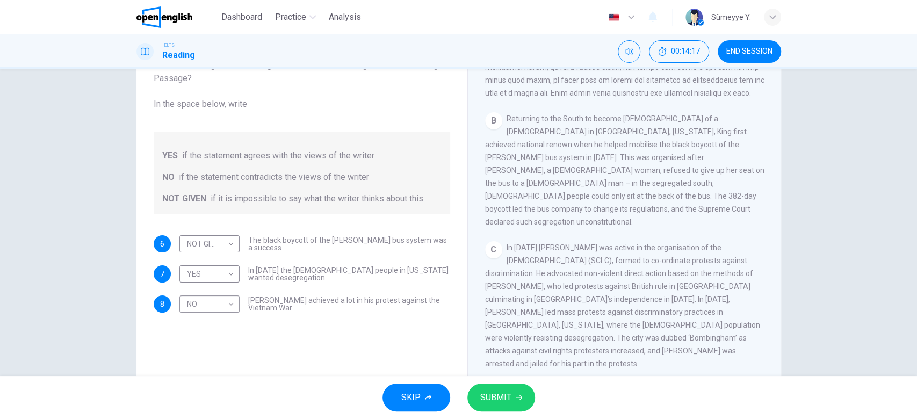
drag, startPoint x: 773, startPoint y: 244, endPoint x: 773, endPoint y: 258, distance: 14.5
click at [773, 258] on div "CLICK TO ZOOM Click to Zoom A B Returning to the South to become [DEMOGRAPHIC_D…" at bounding box center [631, 218] width 293 height 326
click at [718, 191] on span "Returning to the South to become [DEMOGRAPHIC_DATA] of a [DEMOGRAPHIC_DATA] in …" at bounding box center [624, 170] width 279 height 112
drag, startPoint x: 614, startPoint y: 199, endPoint x: 667, endPoint y: 201, distance: 52.7
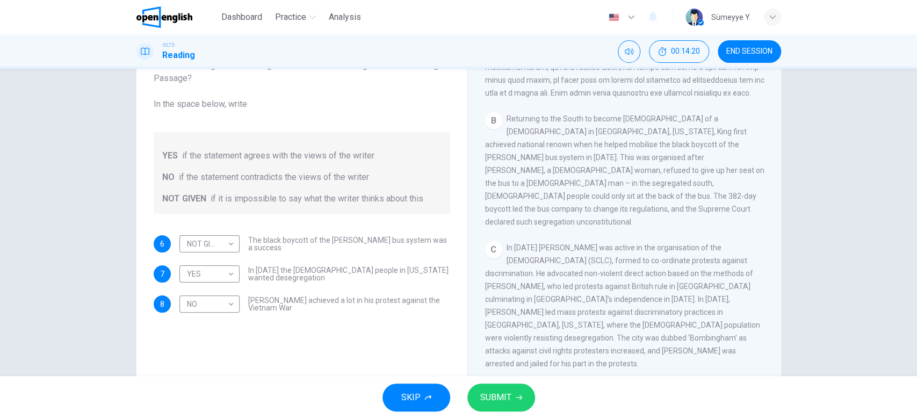
click at [667, 201] on div "B Returning to the South to become [DEMOGRAPHIC_DATA] of a [DEMOGRAPHIC_DATA] i…" at bounding box center [624, 170] width 279 height 116
drag, startPoint x: 627, startPoint y: 194, endPoint x: 732, endPoint y: 192, distance: 104.7
click at [732, 192] on span "Returning to the South to become [DEMOGRAPHIC_DATA] of a [DEMOGRAPHIC_DATA] in …" at bounding box center [624, 170] width 279 height 112
drag, startPoint x: 664, startPoint y: 191, endPoint x: 723, endPoint y: 200, distance: 59.7
click at [723, 200] on div "B Returning to the South to become [DEMOGRAPHIC_DATA] of a [DEMOGRAPHIC_DATA] i…" at bounding box center [624, 170] width 279 height 116
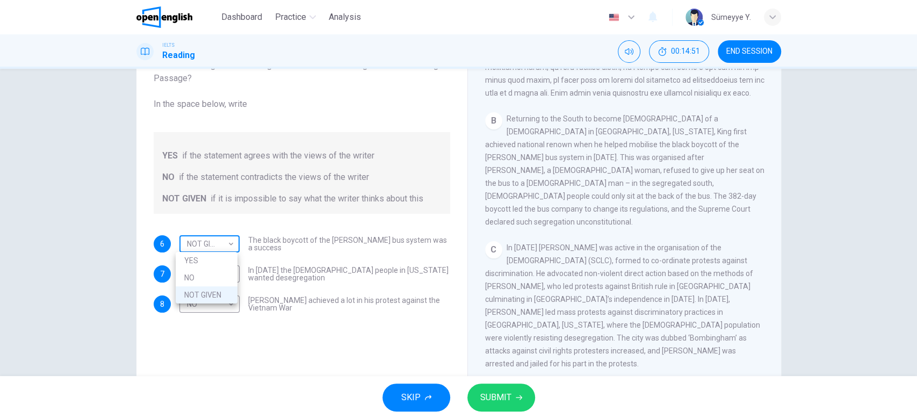
click at [204, 238] on body "This site uses cookies, as explained in our Privacy Policy . If you agree to th…" at bounding box center [458, 209] width 917 height 419
click at [219, 256] on li "YES" at bounding box center [207, 260] width 62 height 17
type input "***"
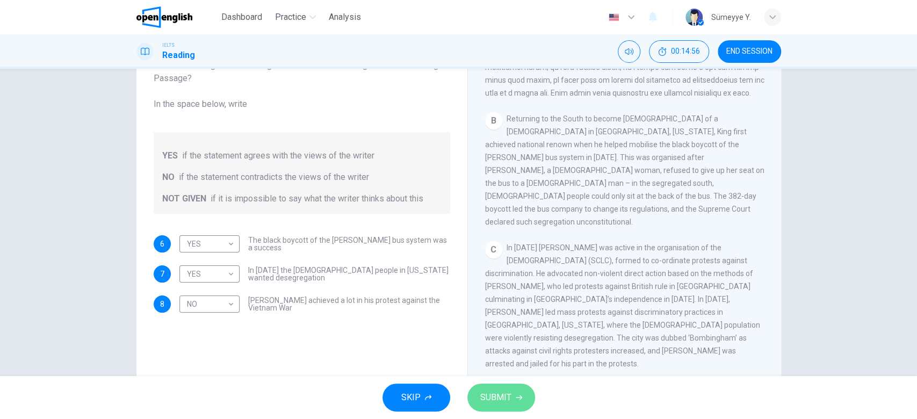
click at [506, 393] on span "SUBMIT" at bounding box center [495, 397] width 31 height 15
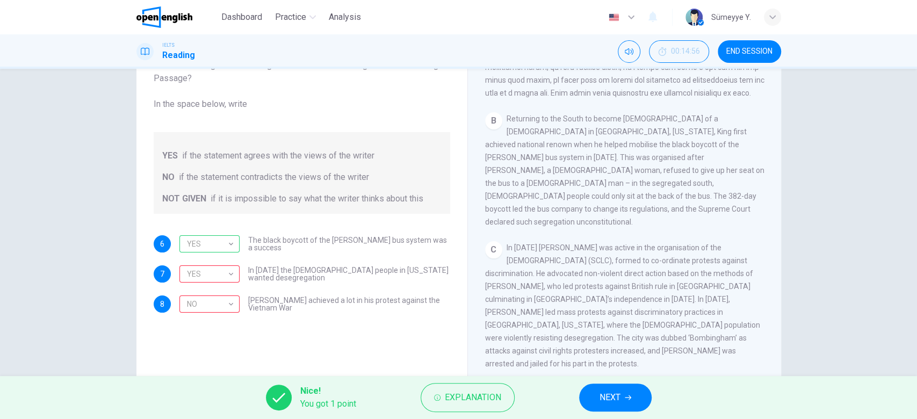
drag, startPoint x: 277, startPoint y: 270, endPoint x: 365, endPoint y: 281, distance: 88.8
click at [365, 281] on div "YES *** ​ In [DATE] the [DEMOGRAPHIC_DATA] people in [US_STATE] wanted desegreg…" at bounding box center [314, 273] width 271 height 17
click at [627, 397] on icon "button" at bounding box center [628, 397] width 6 height 6
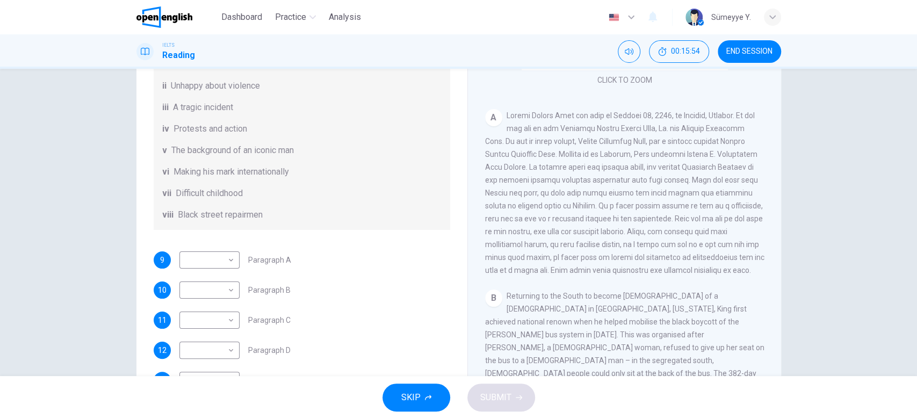
scroll to position [170, 0]
drag, startPoint x: 649, startPoint y: 151, endPoint x: 662, endPoint y: 190, distance: 40.8
click at [662, 190] on span at bounding box center [624, 194] width 279 height 163
drag, startPoint x: 196, startPoint y: 201, endPoint x: 236, endPoint y: 207, distance: 41.2
click at [236, 200] on span "Difficult childhood" at bounding box center [209, 193] width 67 height 13
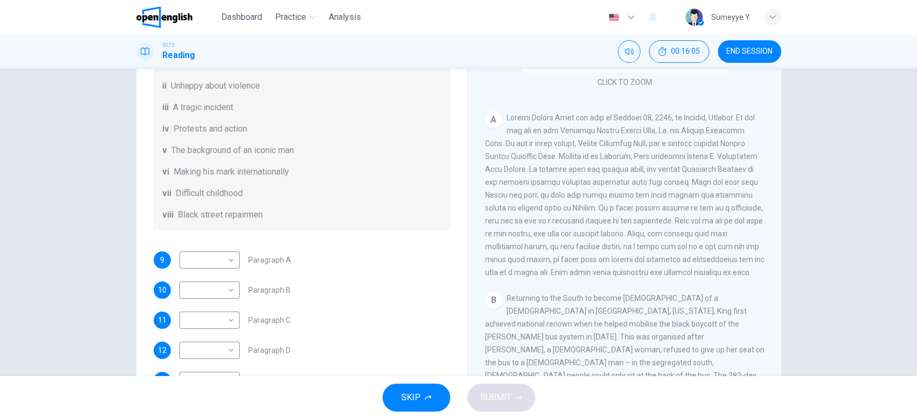
drag, startPoint x: 209, startPoint y: 233, endPoint x: 245, endPoint y: 231, distance: 35.5
click at [245, 221] on span "Black street repairmen" at bounding box center [220, 214] width 85 height 13
drag, startPoint x: 216, startPoint y: 102, endPoint x: 218, endPoint y: 114, distance: 12.9
click at [218, 114] on div "List of Headings i The memorable speech ii Unhappy about violence iii A tragic …" at bounding box center [302, 129] width 296 height 202
drag, startPoint x: 218, startPoint y: 114, endPoint x: 229, endPoint y: 119, distance: 12.3
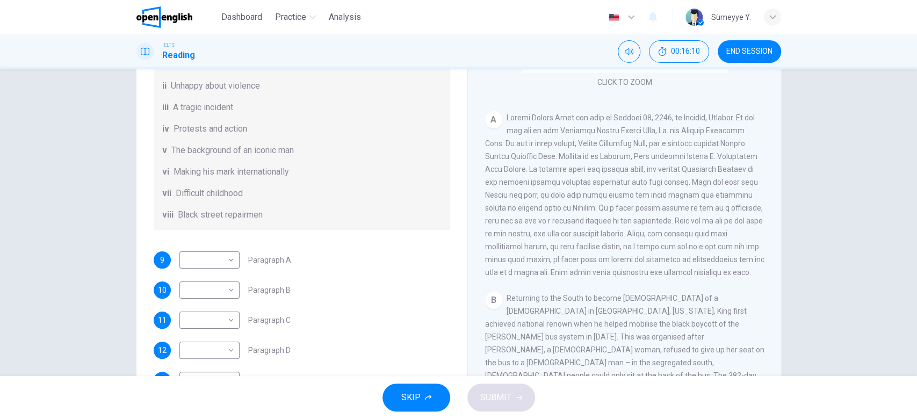
click at [229, 114] on span "A tragic incident" at bounding box center [203, 107] width 60 height 13
click at [218, 276] on body "This site uses cookies, as explained in our Privacy Policy . If you agree to th…" at bounding box center [458, 209] width 917 height 419
click at [215, 315] on li "iii" at bounding box center [206, 315] width 60 height 17
type input "***"
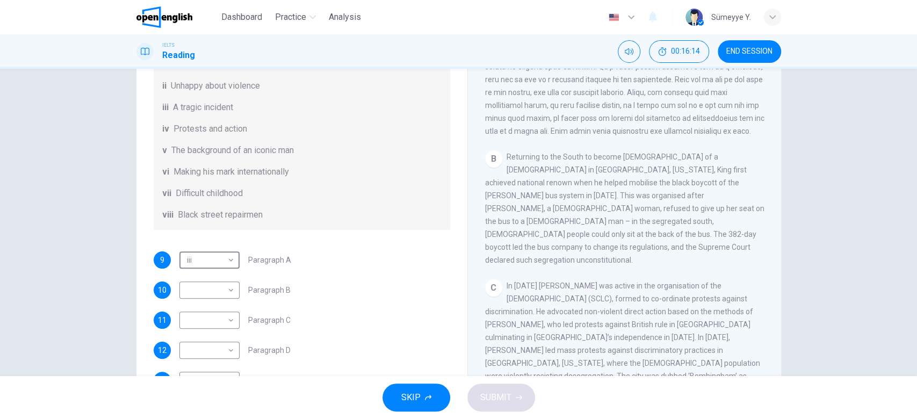
scroll to position [314, 0]
click at [218, 299] on body "This site uses cookies, as explained in our Privacy Policy . If you agree to th…" at bounding box center [458, 209] width 917 height 419
click at [208, 330] on li "iv" at bounding box center [206, 332] width 60 height 17
type input "**"
click at [638, 222] on div "B Returning to the South to become [DEMOGRAPHIC_DATA] of a [DEMOGRAPHIC_DATA] i…" at bounding box center [624, 206] width 279 height 116
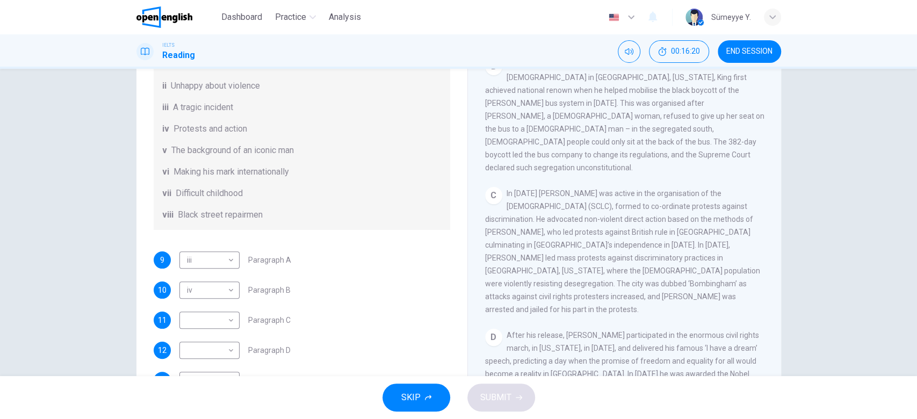
scroll to position [409, 0]
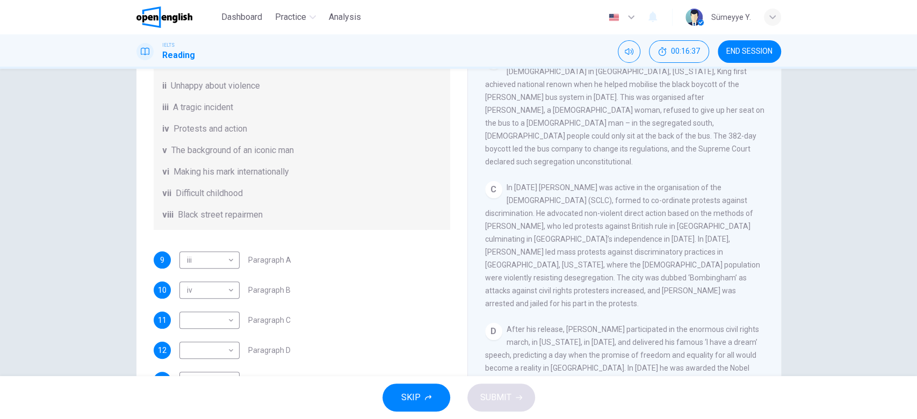
drag, startPoint x: 643, startPoint y: 187, endPoint x: 693, endPoint y: 187, distance: 50.5
click at [693, 187] on span "In [DATE] [PERSON_NAME] was active in the organisation of the [DEMOGRAPHIC_DATA…" at bounding box center [622, 245] width 275 height 125
drag, startPoint x: 620, startPoint y: 235, endPoint x: 728, endPoint y: 237, distance: 107.4
click at [728, 237] on span "In [DATE] [PERSON_NAME] was active in the organisation of the [DEMOGRAPHIC_DATA…" at bounding box center [622, 245] width 275 height 125
click at [216, 331] on body "This site uses cookies, as explained in our Privacy Policy . If you agree to th…" at bounding box center [458, 209] width 917 height 419
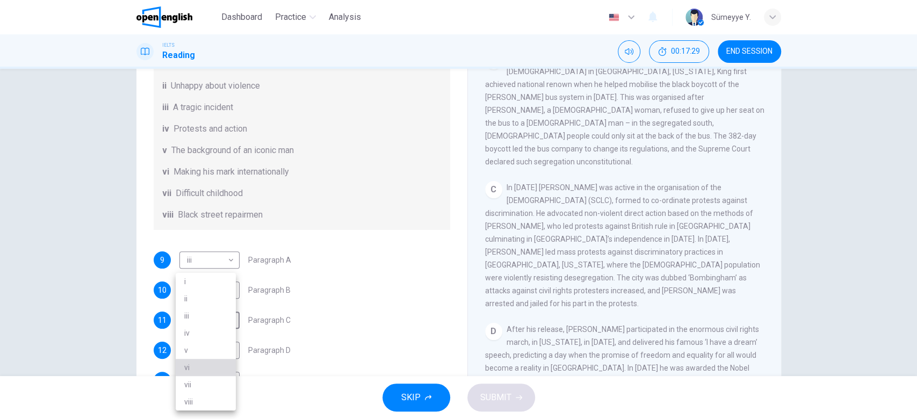
click at [208, 368] on li "vi" at bounding box center [206, 367] width 60 height 17
type input "**"
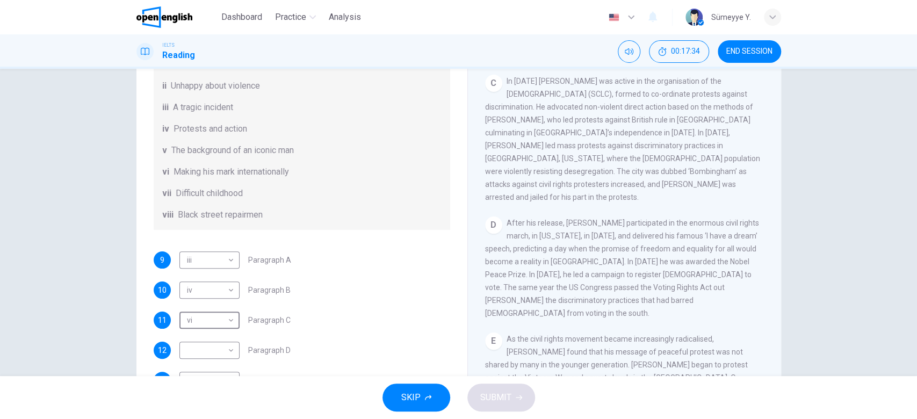
scroll to position [546, 0]
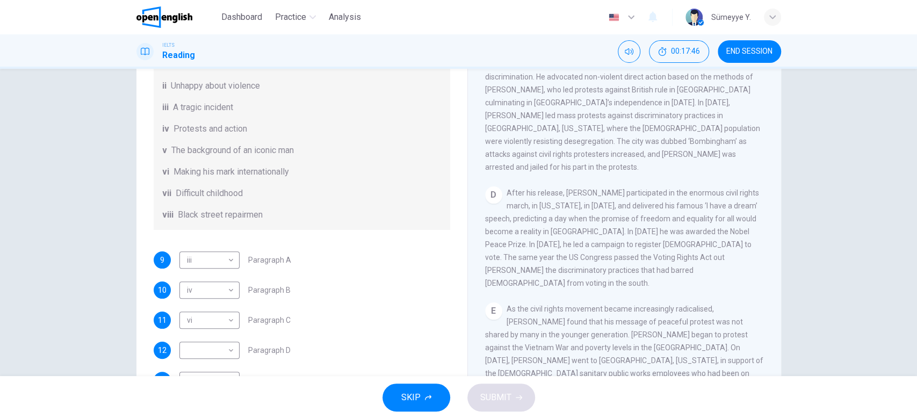
click at [592, 206] on span "After his release, [PERSON_NAME] participated in the enormous civil rights marc…" at bounding box center [622, 238] width 274 height 99
click at [222, 357] on body "This site uses cookies, as explained in our Privacy Policy . If you agree to th…" at bounding box center [458, 209] width 917 height 419
click at [214, 281] on li "i" at bounding box center [206, 281] width 60 height 17
type input "*"
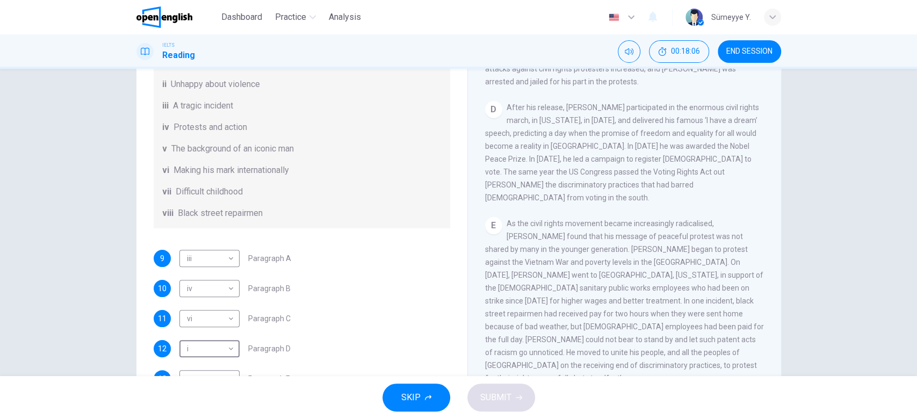
scroll to position [641, 0]
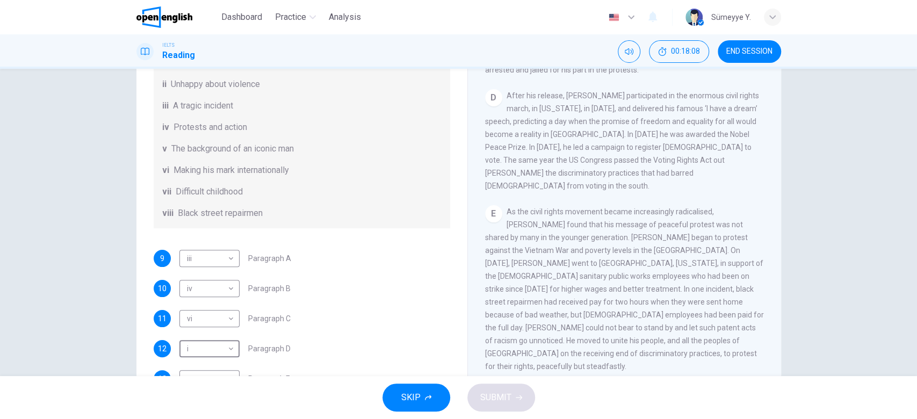
click at [254, 177] on span "Making his mark internationally" at bounding box center [230, 170] width 115 height 13
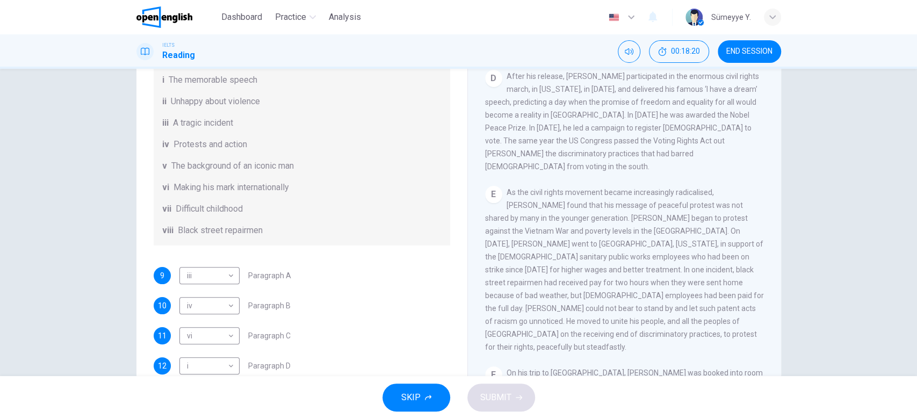
scroll to position [99, 0]
drag, startPoint x: 589, startPoint y: 139, endPoint x: 736, endPoint y: 147, distance: 147.9
click at [736, 186] on div "E As the civil rights movement became increasingly radicalised, [PERSON_NAME] f…" at bounding box center [624, 270] width 279 height 168
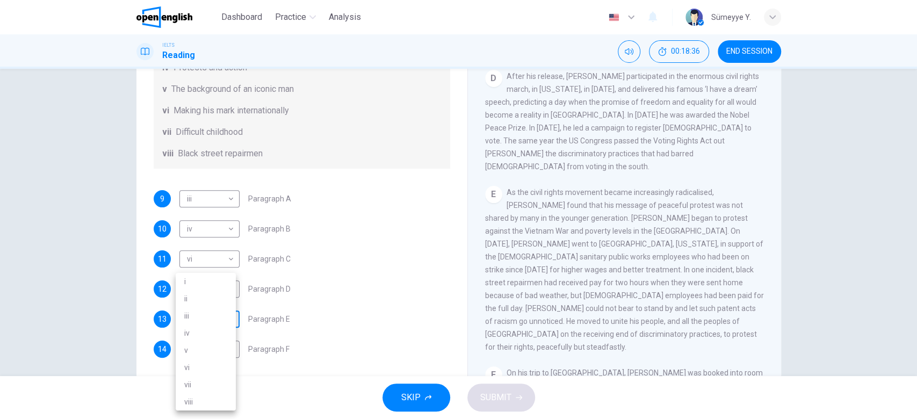
click at [216, 327] on body "This site uses cookies, as explained in our Privacy Policy . If you agree to th…" at bounding box center [458, 209] width 917 height 419
click at [205, 400] on li "viii" at bounding box center [206, 401] width 60 height 17
type input "****"
drag, startPoint x: 773, startPoint y: 309, endPoint x: 768, endPoint y: 337, distance: 29.1
click at [768, 337] on div "CLICK TO ZOOM Click to Zoom A B Returning to the South to become [DEMOGRAPHIC_D…" at bounding box center [631, 216] width 293 height 326
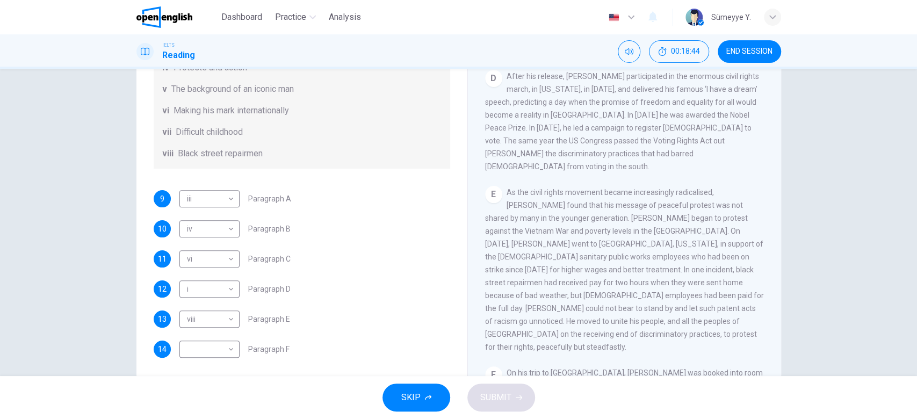
drag, startPoint x: 665, startPoint y: 312, endPoint x: 692, endPoint y: 324, distance: 29.3
click at [692, 368] on span "On his trip to [GEOGRAPHIC_DATA], [PERSON_NAME] was booked into room 306 at the…" at bounding box center [624, 411] width 278 height 86
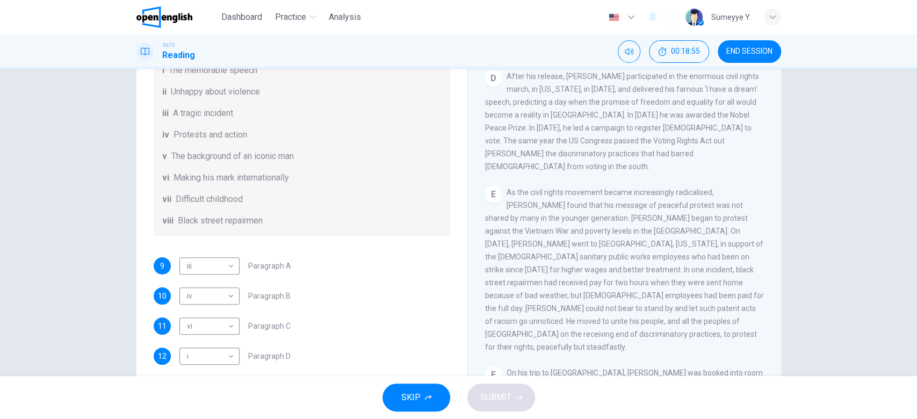
scroll to position [189, 0]
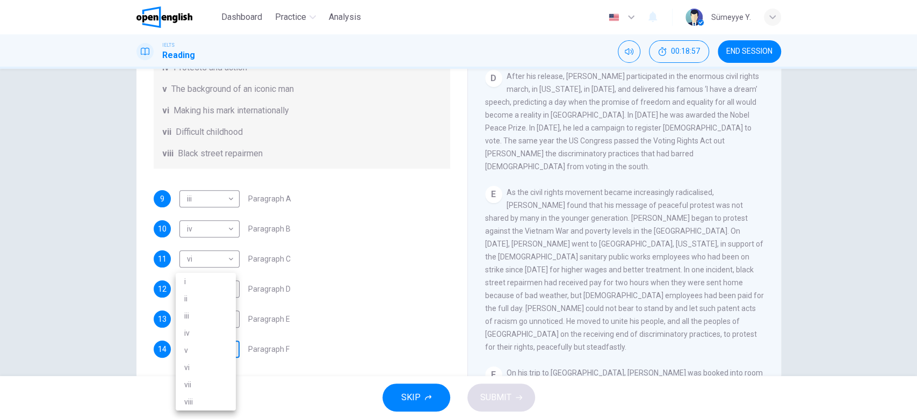
click at [219, 352] on body "This site uses cookies, as explained in our Privacy Policy . If you agree to th…" at bounding box center [458, 209] width 917 height 419
click at [214, 347] on li "v" at bounding box center [206, 350] width 60 height 17
type input "*"
click at [527, 390] on button "SUBMIT" at bounding box center [501, 397] width 68 height 28
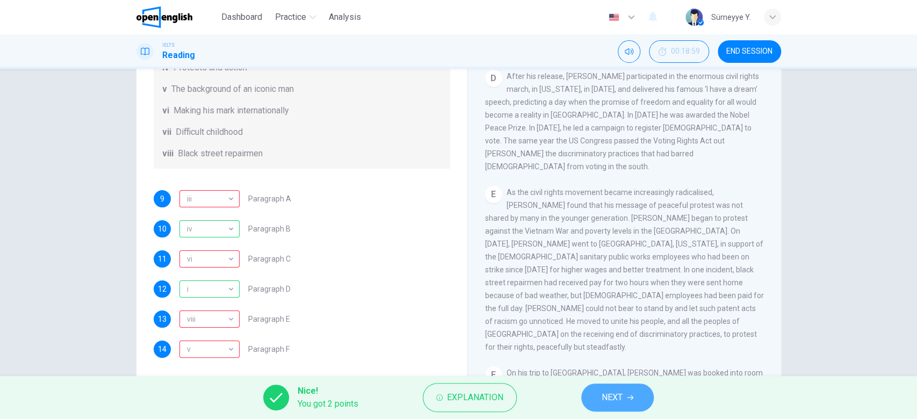
click at [615, 396] on span "NEXT" at bounding box center [612, 397] width 21 height 15
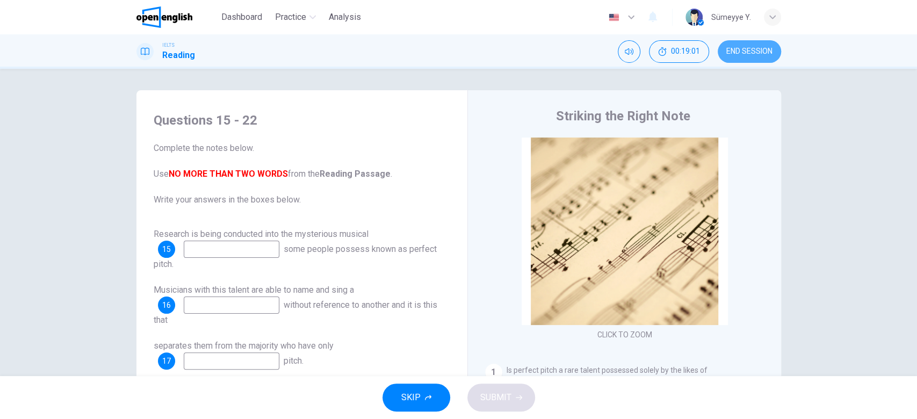
click at [747, 55] on span "END SESSION" at bounding box center [749, 51] width 46 height 9
